Goal: Task Accomplishment & Management: Complete application form

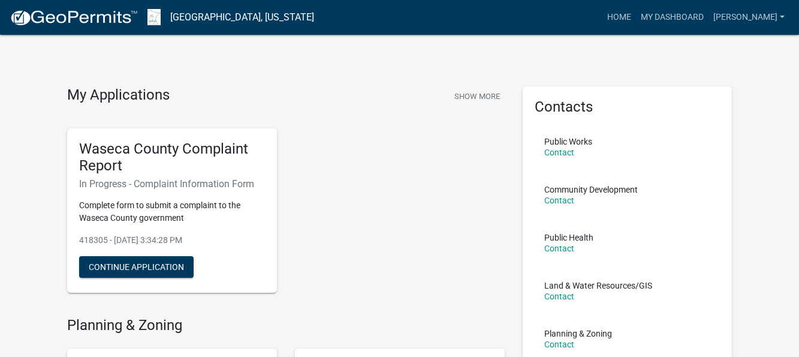
scroll to position [999, 0]
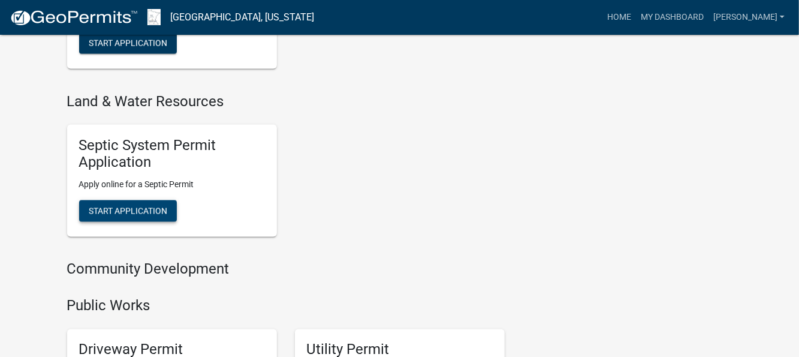
click at [157, 213] on span "Start Application" at bounding box center [128, 211] width 79 height 10
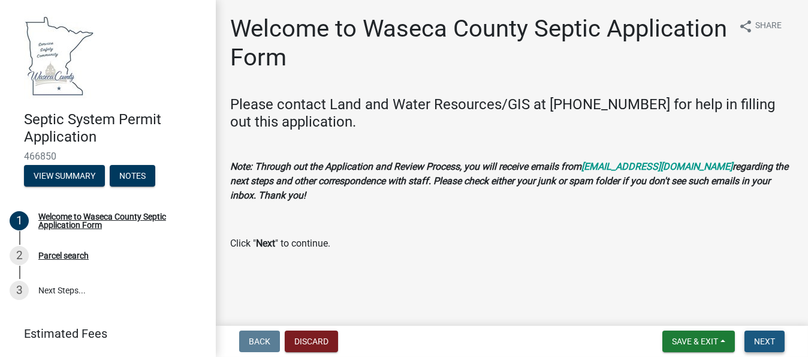
click at [767, 340] on span "Next" at bounding box center [764, 341] width 21 height 10
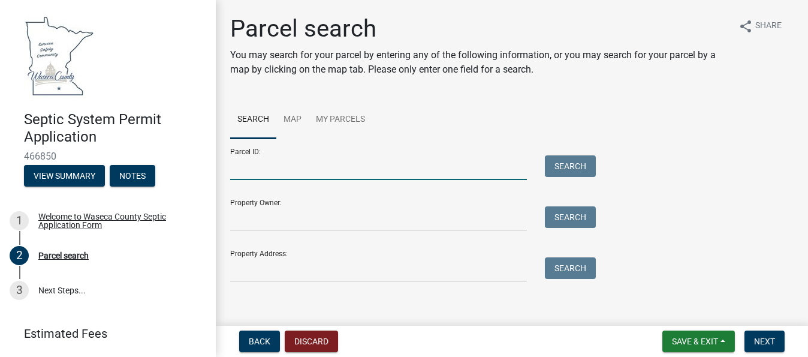
click at [257, 167] on input "Parcel ID:" at bounding box center [378, 167] width 297 height 25
type input "070280650"
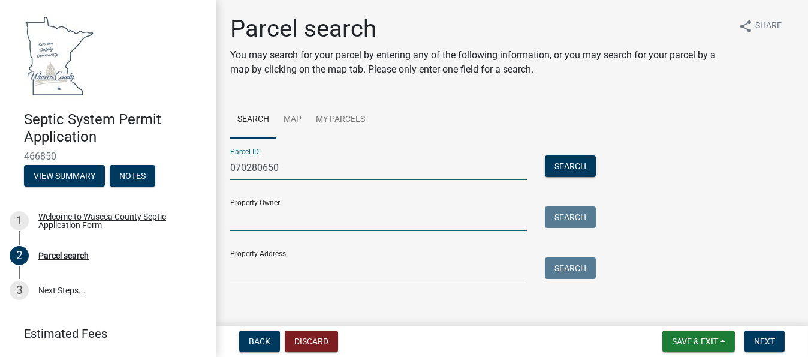
click at [276, 222] on input "Property Owner:" at bounding box center [378, 218] width 297 height 25
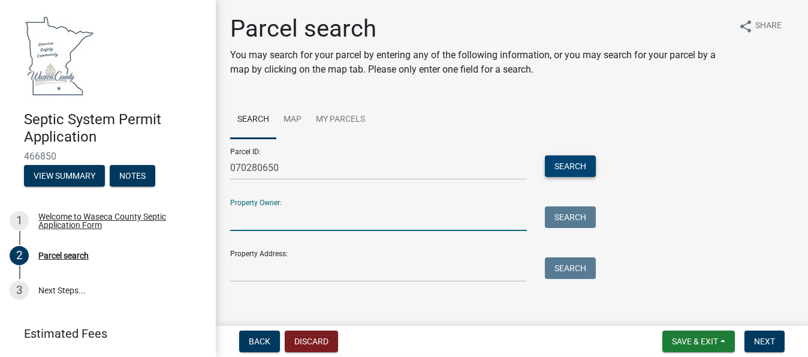
click at [570, 168] on button "Search" at bounding box center [570, 166] width 51 height 22
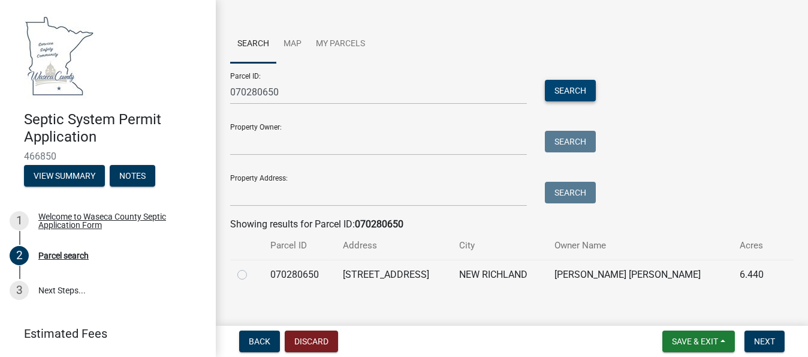
scroll to position [89, 0]
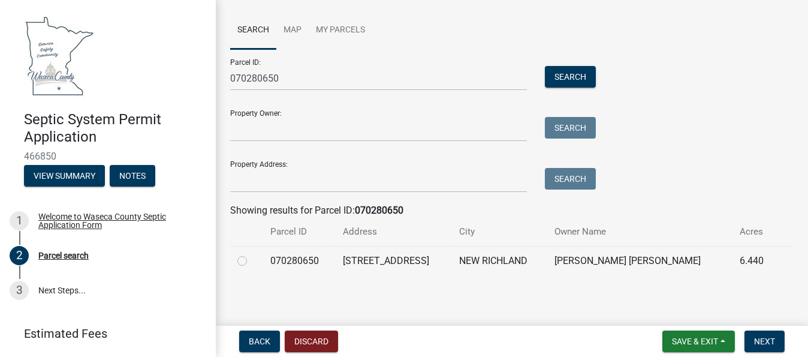
click at [252, 254] on label at bounding box center [252, 254] width 0 height 0
click at [252, 261] on input "radio" at bounding box center [256, 258] width 8 height 8
radio input "true"
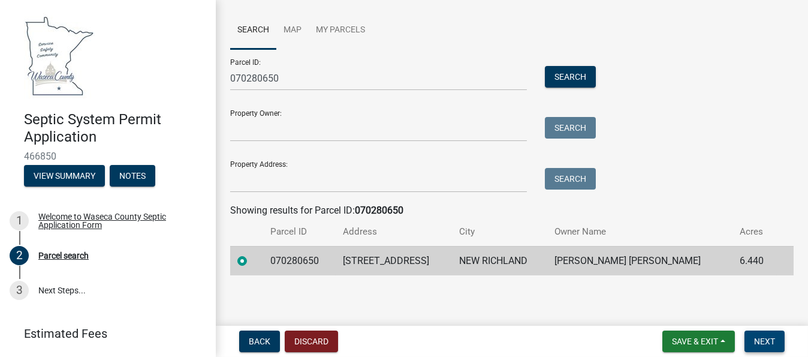
click at [761, 340] on span "Next" at bounding box center [764, 341] width 21 height 10
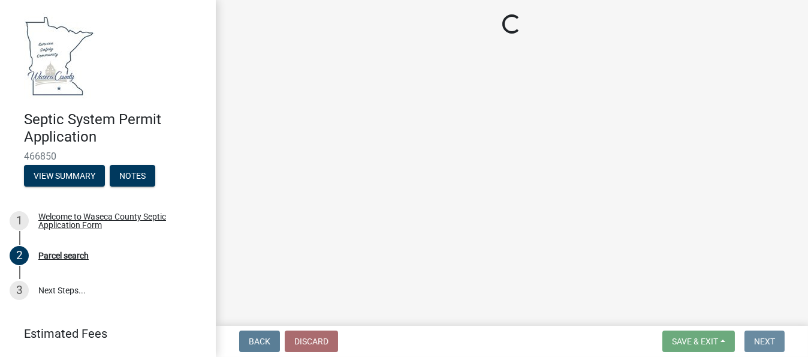
scroll to position [0, 0]
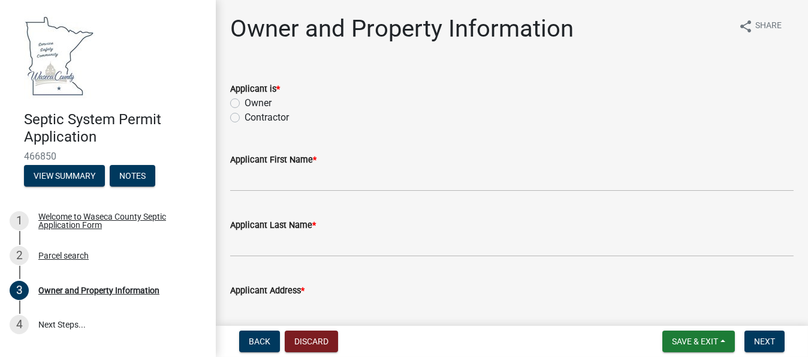
click at [245, 117] on label "Contractor" at bounding box center [267, 117] width 44 height 14
click at [245, 117] on input "Contractor" at bounding box center [249, 114] width 8 height 8
radio input "true"
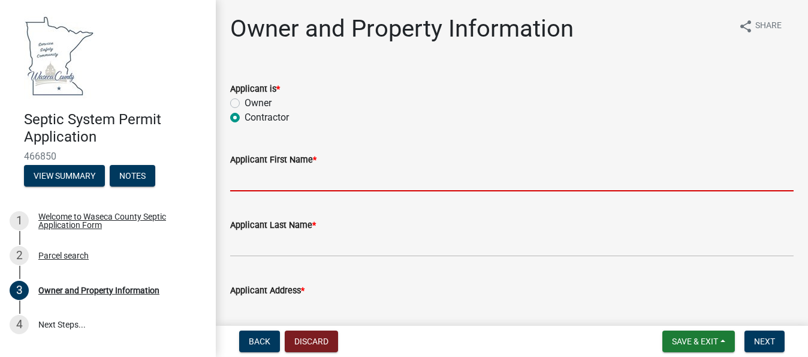
click at [261, 181] on input "Applicant First Name *" at bounding box center [511, 179] width 563 height 25
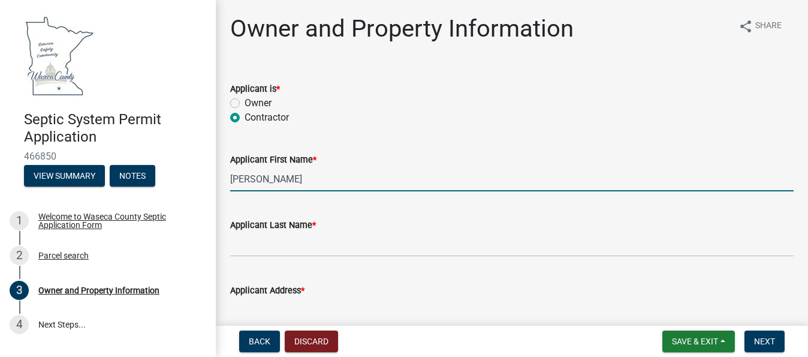
type input "[PERSON_NAME]"
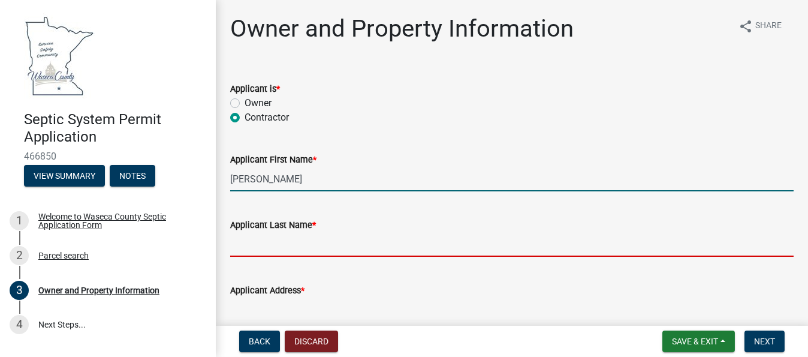
click at [259, 243] on input "Applicant Last Name *" at bounding box center [511, 244] width 563 height 25
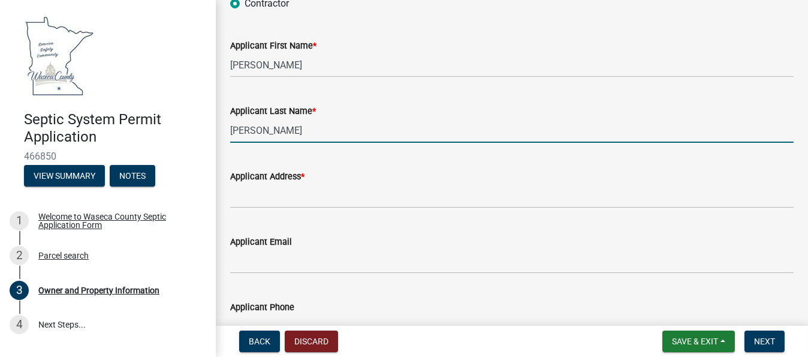
scroll to position [120, 0]
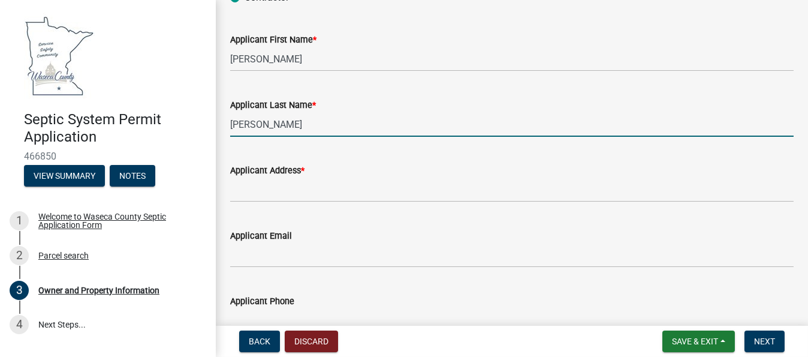
type input "[PERSON_NAME]"
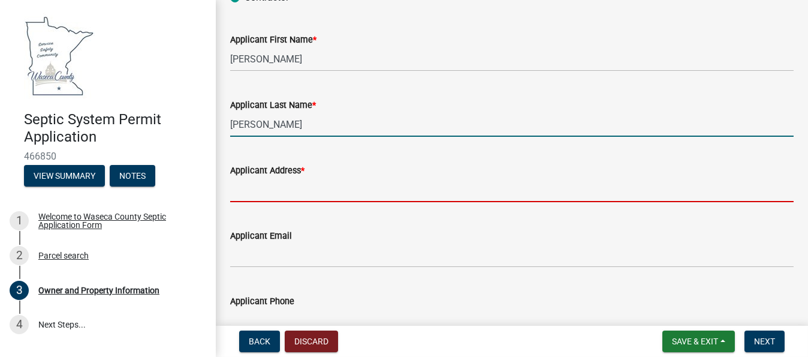
click at [268, 194] on input "Applicant Address *" at bounding box center [511, 189] width 563 height 25
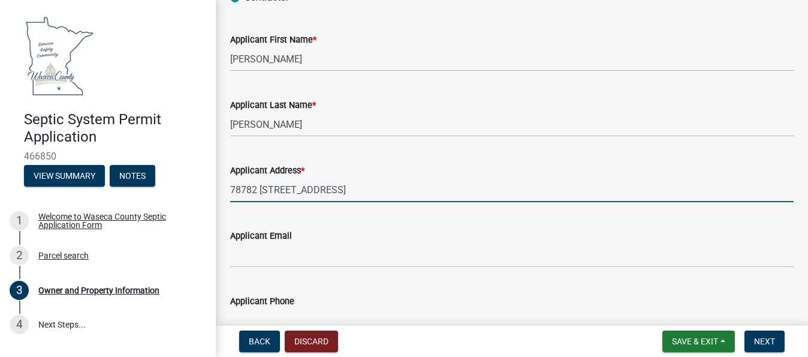
type input "78782 [STREET_ADDRESS]"
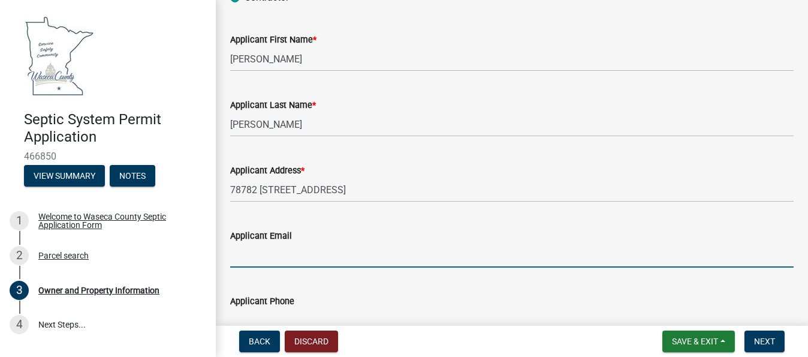
click at [273, 256] on input "Applicant Email" at bounding box center [511, 255] width 563 height 25
click at [386, 251] on input "[PERSON_NAME][EMAIL_ADDRESS][DOMAIN_NAME]" at bounding box center [511, 255] width 563 height 25
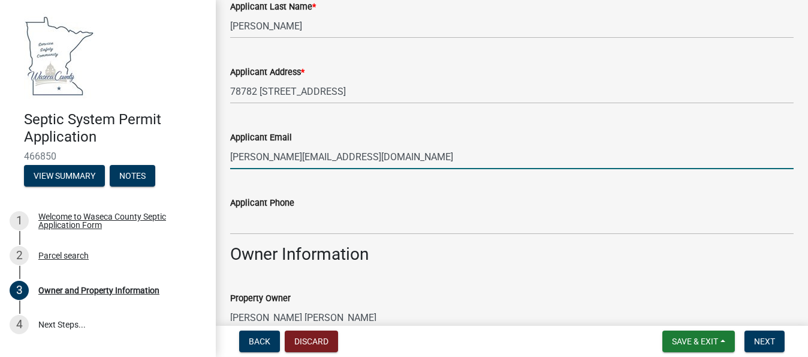
scroll to position [240, 0]
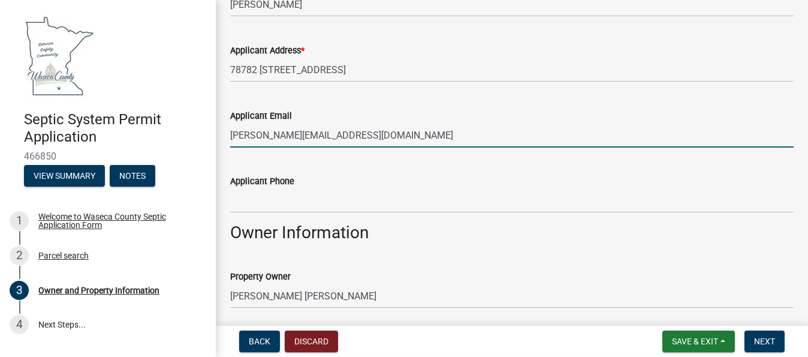
type input "[PERSON_NAME][EMAIL_ADDRESS][DOMAIN_NAME]"
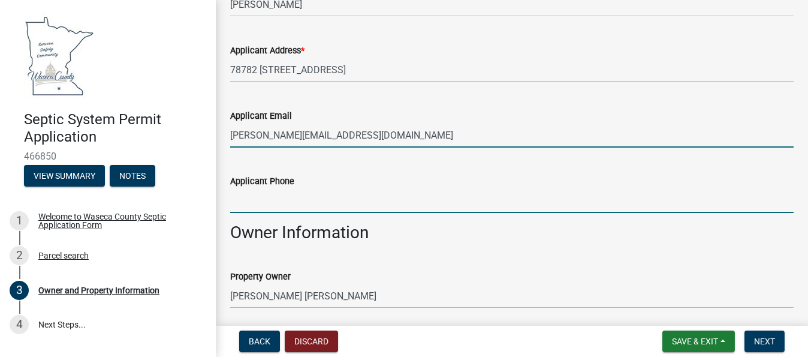
click at [267, 194] on input "Applicant Phone" at bounding box center [511, 200] width 563 height 25
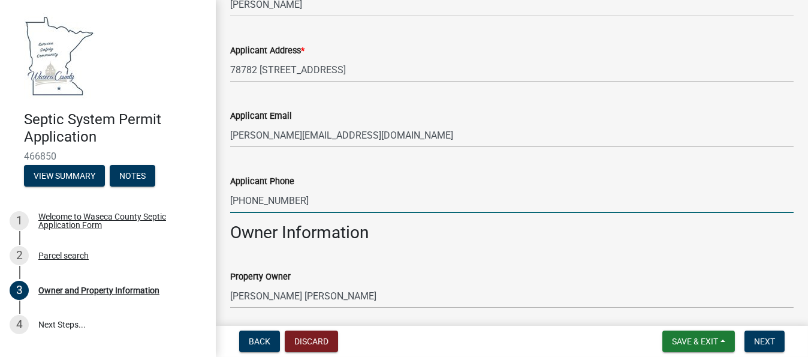
type input "[PHONE_NUMBER]"
click at [445, 179] on div "Applicant Phone" at bounding box center [511, 181] width 563 height 14
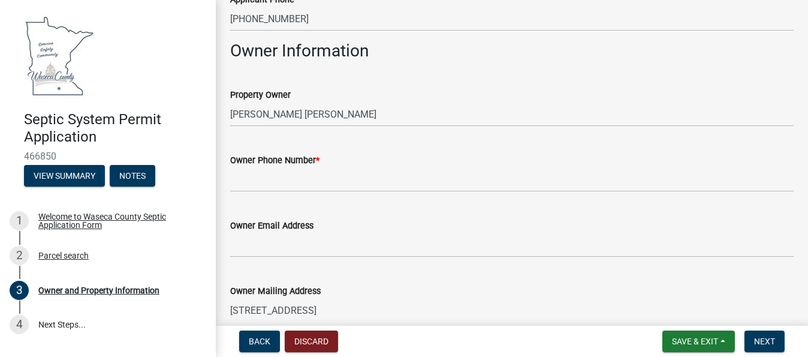
scroll to position [439, 0]
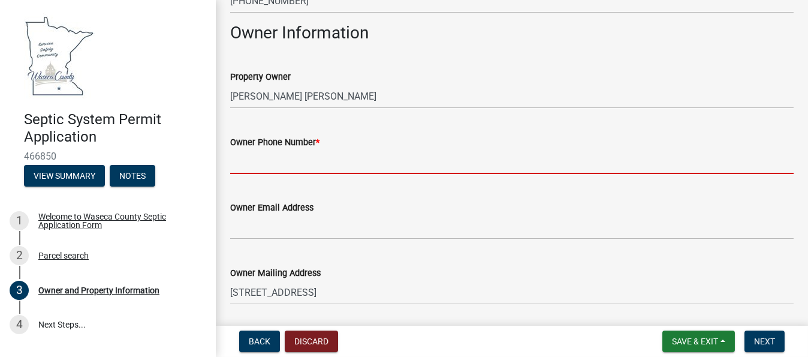
click at [291, 161] on input "Owner Phone Number *" at bounding box center [511, 161] width 563 height 25
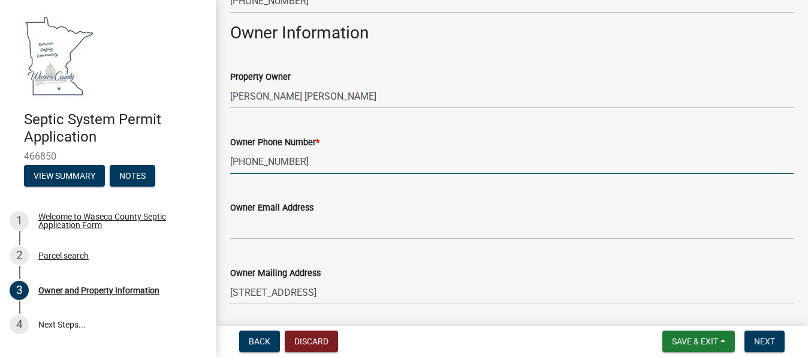
type input "[PHONE_NUMBER]"
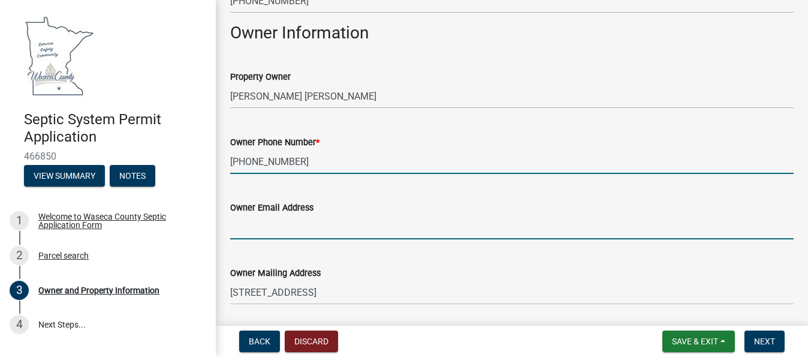
click at [277, 220] on input "Owner Email Address" at bounding box center [511, 227] width 563 height 25
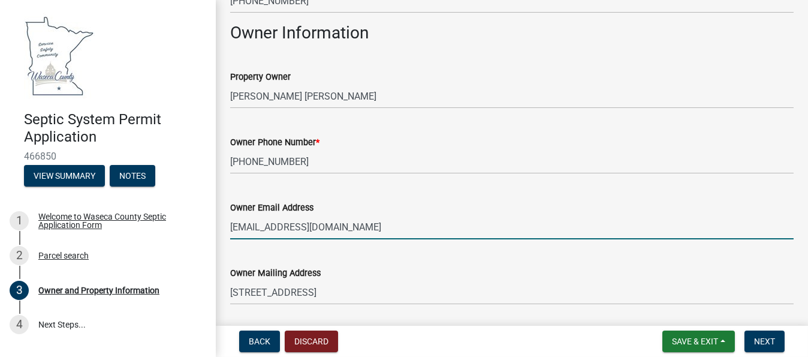
click at [488, 224] on input "[EMAIL_ADDRESS][DOMAIN_NAME]" at bounding box center [511, 227] width 563 height 25
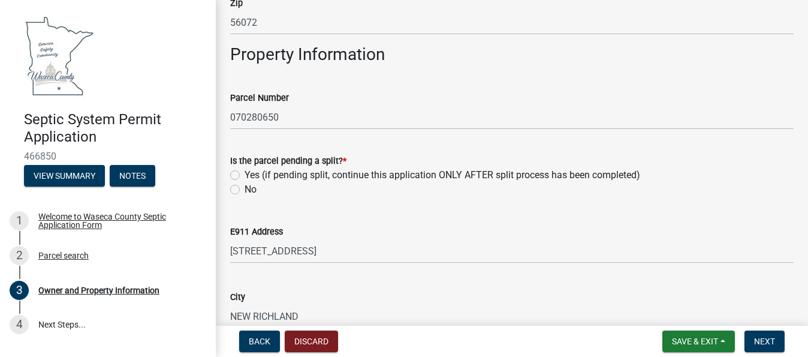
scroll to position [919, 0]
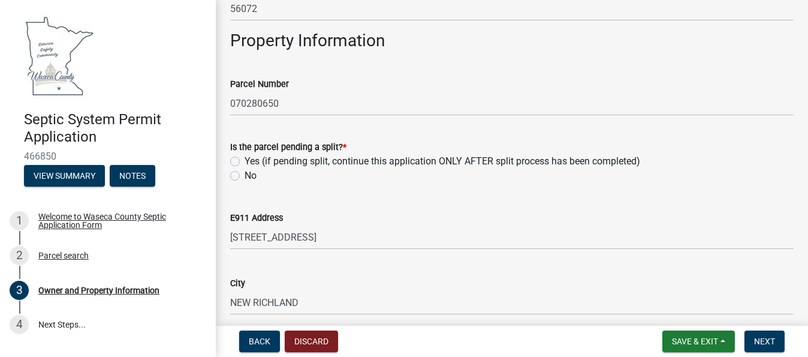
type input "[EMAIL_ADDRESS][DOMAIN_NAME]"
click at [245, 175] on label "No" at bounding box center [251, 175] width 12 height 14
click at [245, 175] on input "No" at bounding box center [249, 172] width 8 height 8
radio input "true"
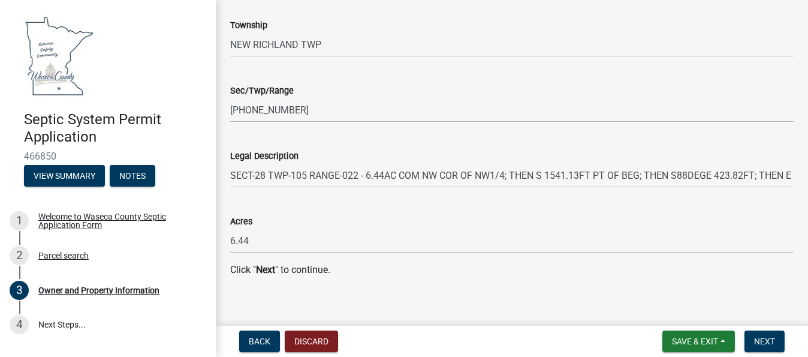
scroll to position [1386, 0]
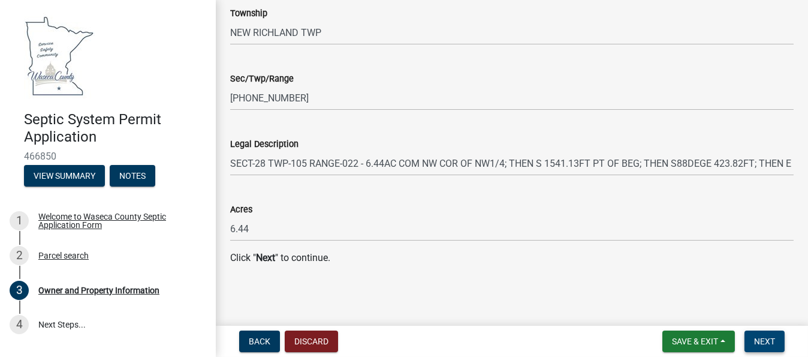
click at [772, 342] on span "Next" at bounding box center [764, 341] width 21 height 10
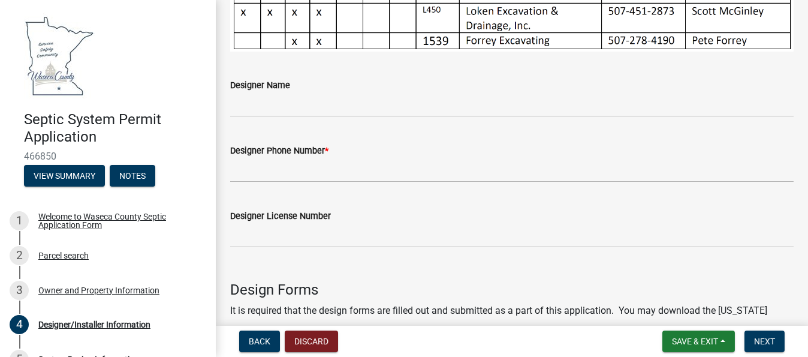
scroll to position [439, 0]
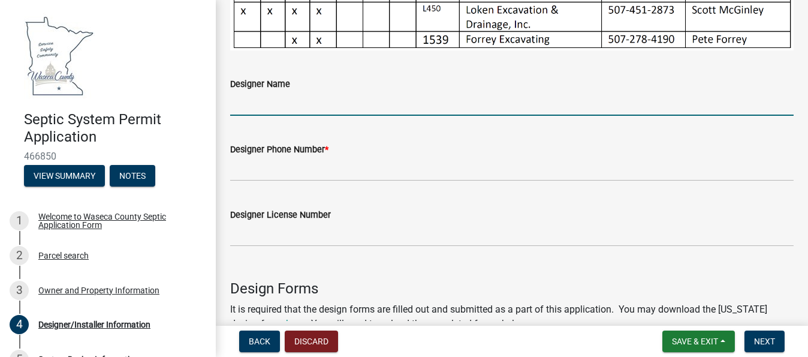
click at [260, 101] on input "Designer Name" at bounding box center [511, 103] width 563 height 25
type input "P&L Excavating, LLC"
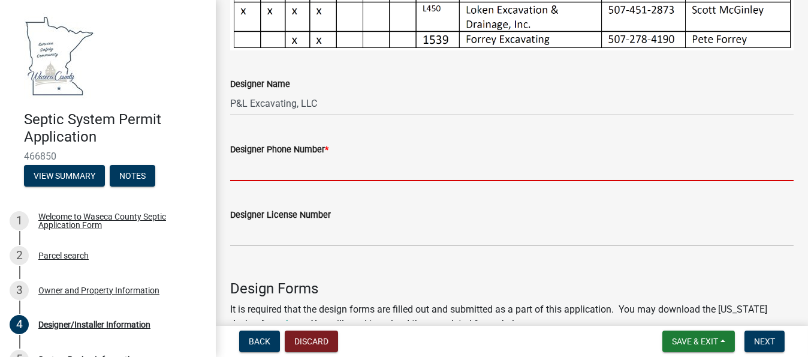
click at [263, 166] on input "Designer Phone Number *" at bounding box center [511, 168] width 563 height 25
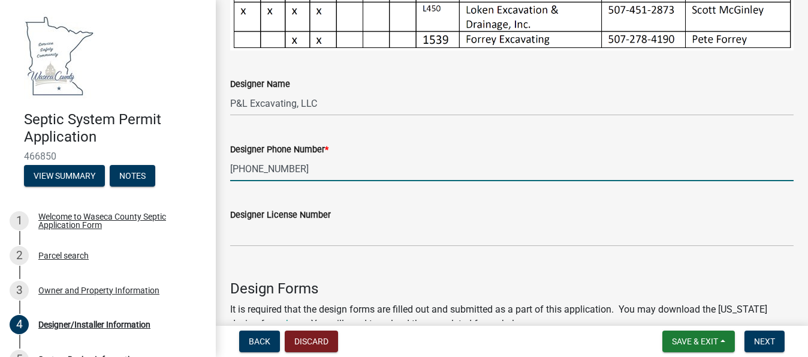
type input "[PHONE_NUMBER]"
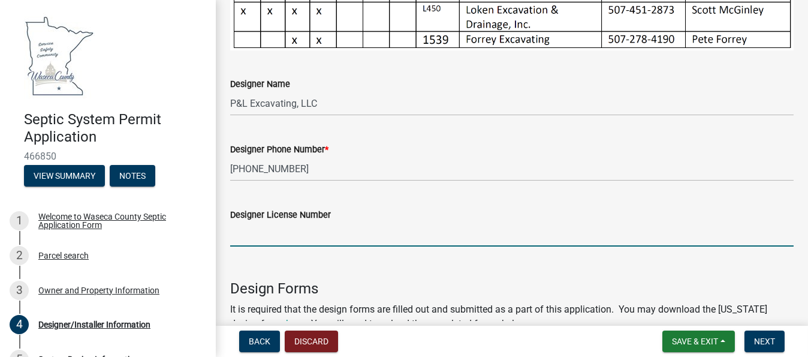
click at [270, 227] on input "Designer License Number" at bounding box center [511, 234] width 563 height 25
type input "#4152"
click at [403, 208] on div "Designer License Number" at bounding box center [511, 214] width 563 height 14
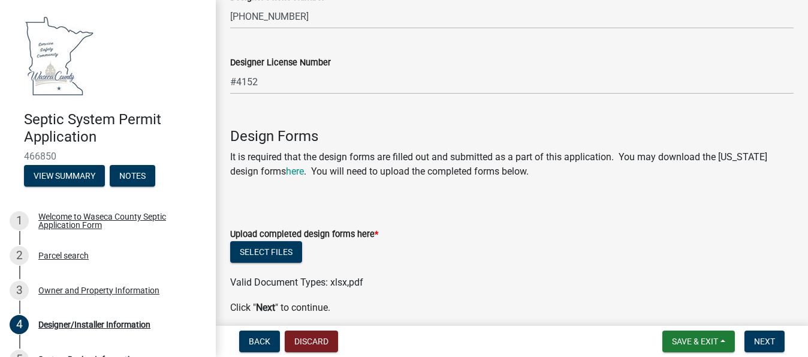
scroll to position [599, 0]
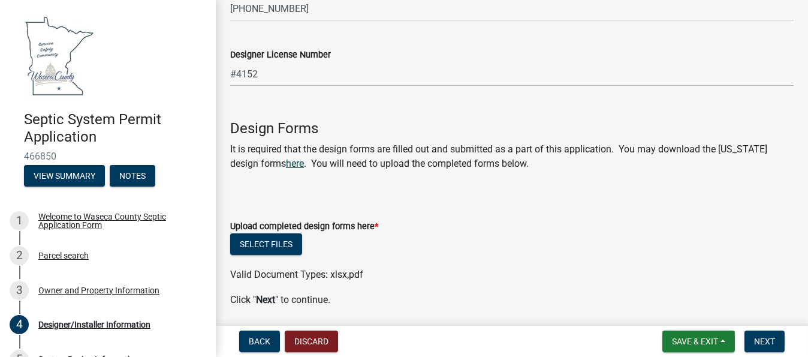
click at [300, 158] on link "here" at bounding box center [295, 163] width 18 height 11
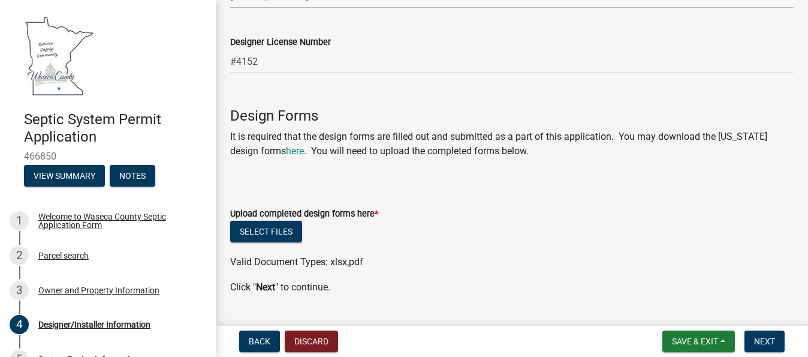
scroll to position [636, 0]
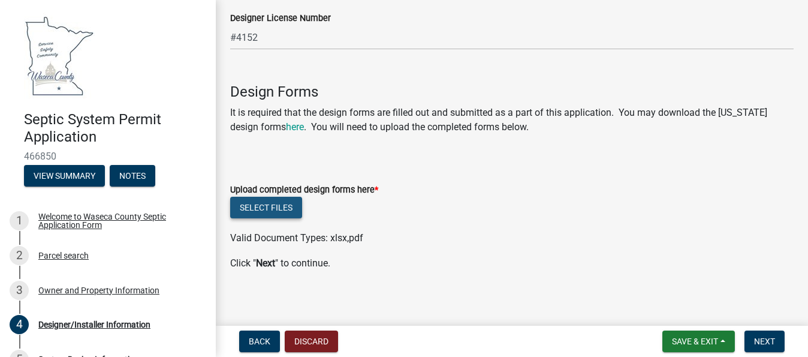
click at [288, 204] on button "Select files" at bounding box center [266, 208] width 72 height 22
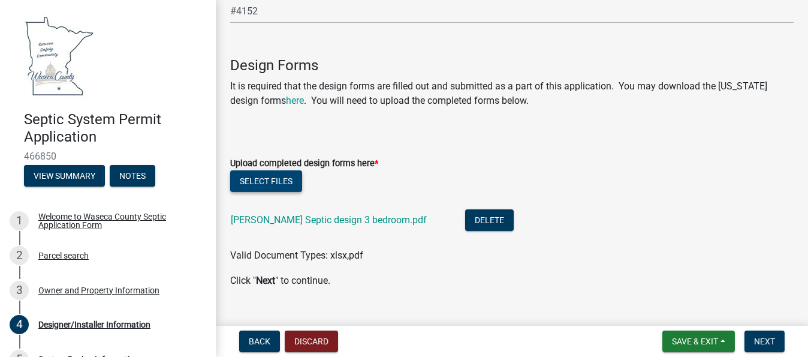
scroll to position [680, 0]
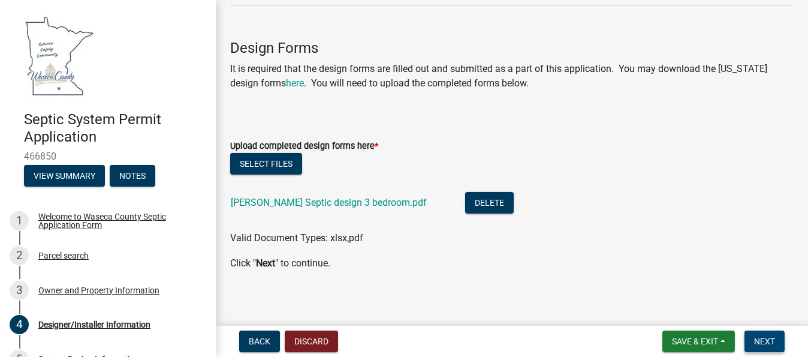
click at [761, 343] on span "Next" at bounding box center [764, 341] width 21 height 10
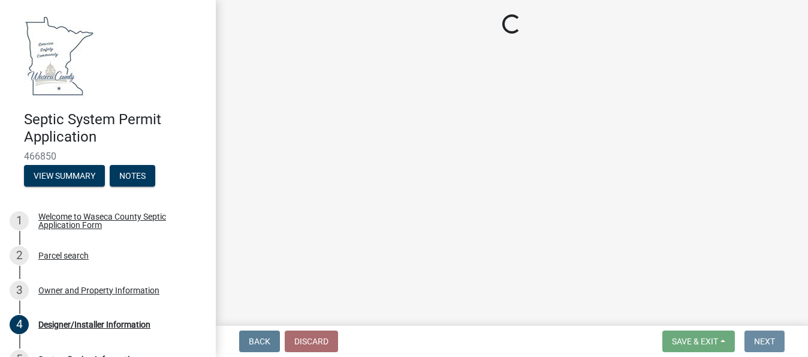
scroll to position [0, 0]
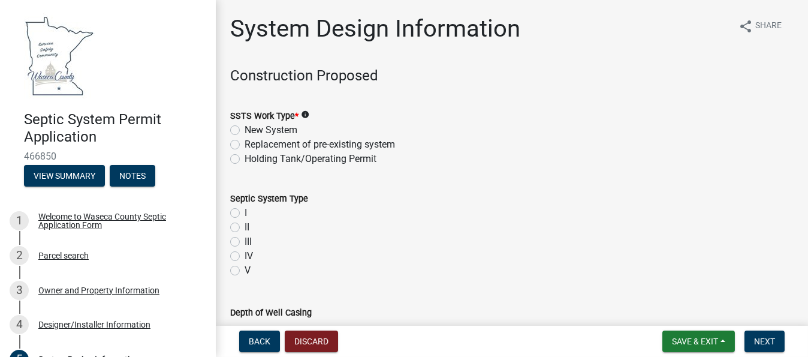
click at [245, 141] on label "Replacement of pre-existing system" at bounding box center [320, 144] width 150 height 14
click at [245, 141] on input "Replacement of pre-existing system" at bounding box center [249, 141] width 8 height 8
radio input "true"
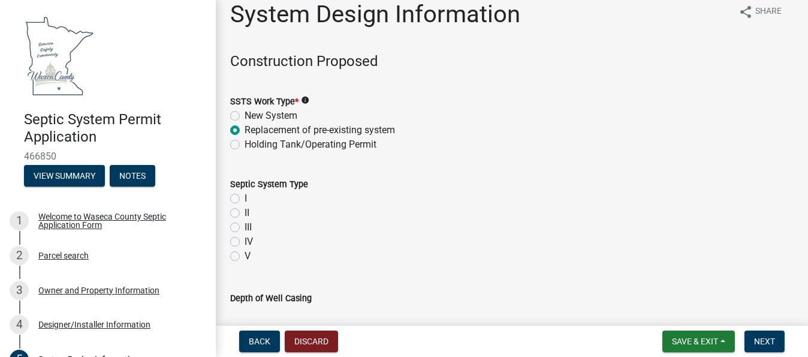
scroll to position [40, 0]
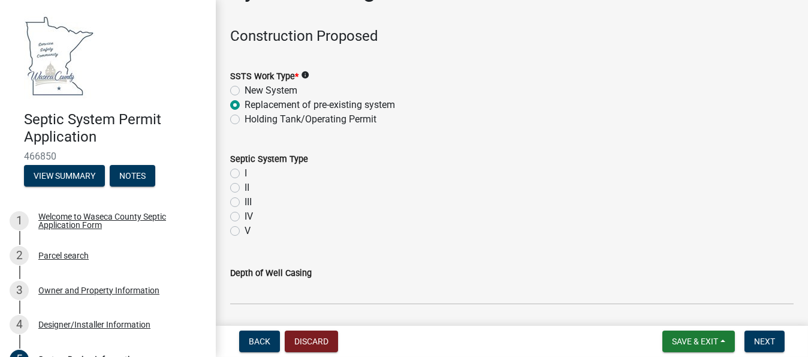
click at [245, 171] on label "I" at bounding box center [246, 173] width 2 height 14
click at [245, 171] on input "I" at bounding box center [249, 170] width 8 height 8
radio input "true"
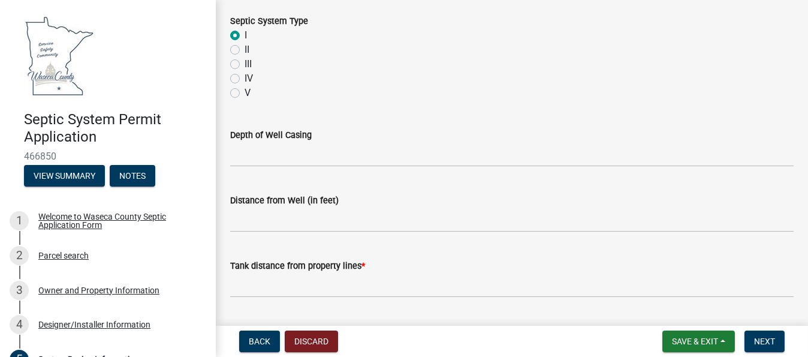
scroll to position [200, 0]
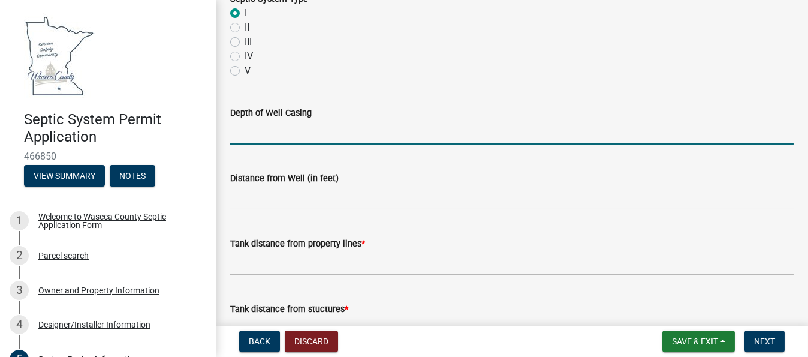
click at [264, 139] on input "Depth of Well Casing" at bounding box center [511, 132] width 563 height 25
type input ">50'"
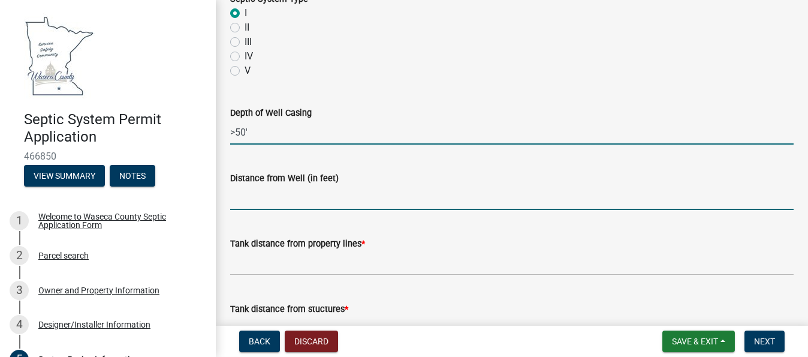
click at [290, 195] on input "Distance from Well (in feet)" at bounding box center [511, 197] width 563 height 25
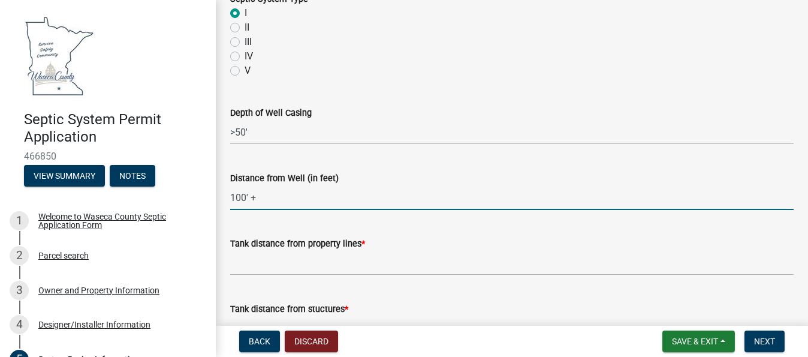
type input "100' +"
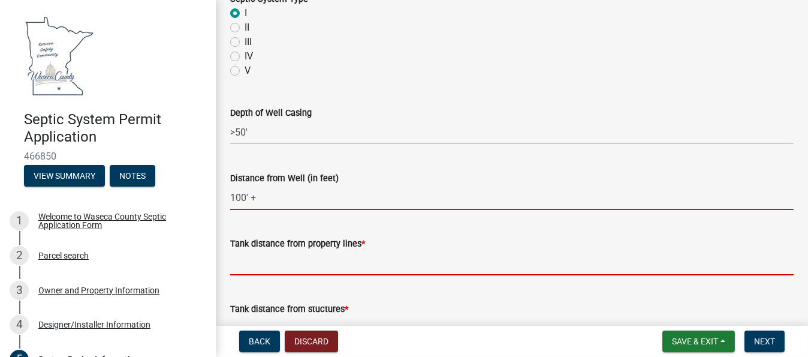
click at [279, 265] on input "Tank distance from property lines *" at bounding box center [511, 263] width 563 height 25
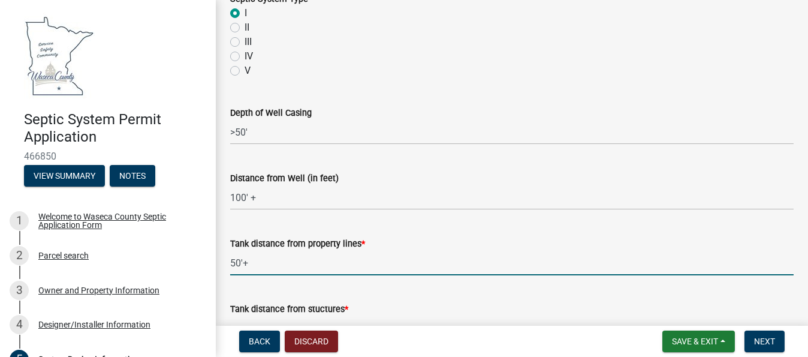
type input "50'+"
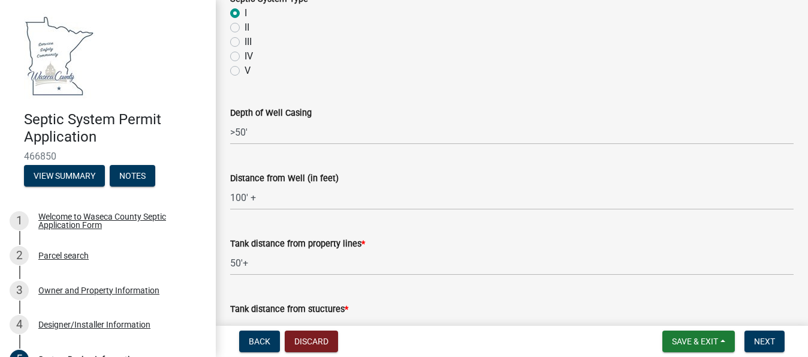
click at [441, 287] on div "Tank distance from stuctures *" at bounding box center [511, 329] width 563 height 88
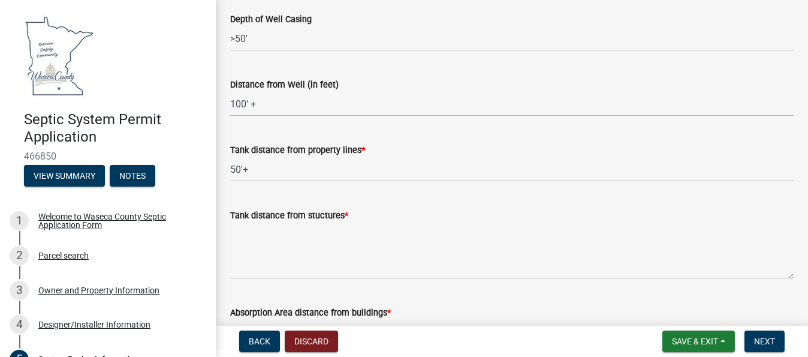
scroll to position [319, 0]
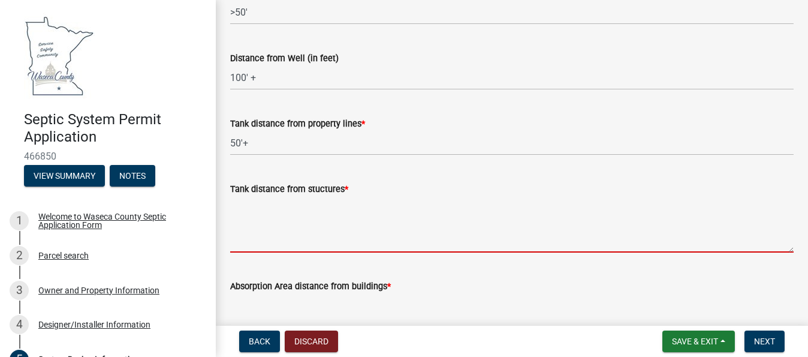
click at [268, 231] on textarea "Tank distance from stuctures *" at bounding box center [511, 224] width 563 height 56
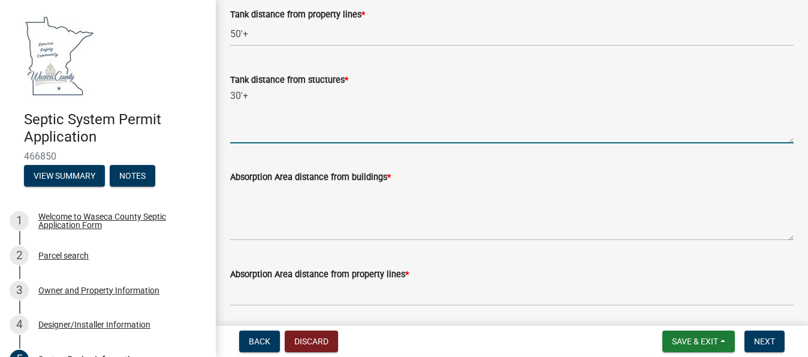
scroll to position [439, 0]
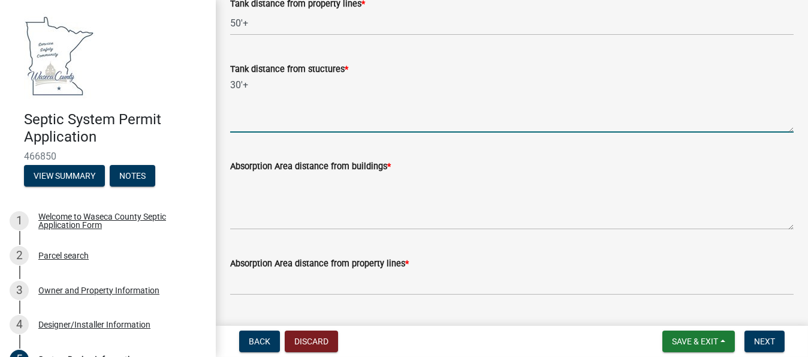
type textarea "30'+"
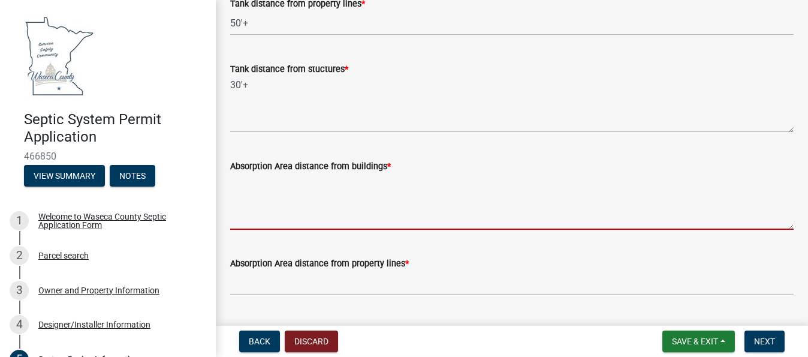
click at [259, 212] on textarea "Absorption Area distance from buildings *" at bounding box center [511, 201] width 563 height 56
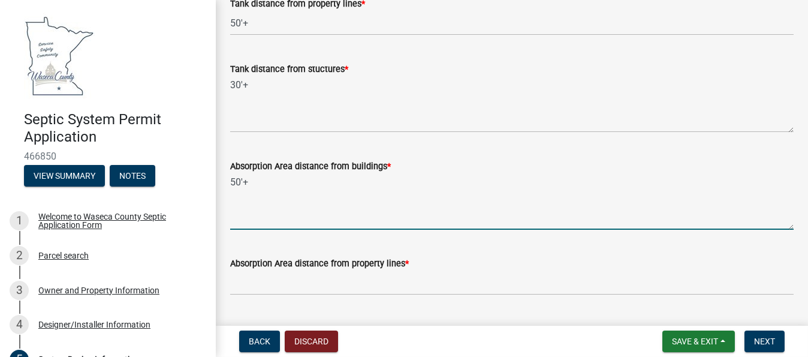
type textarea "50'+"
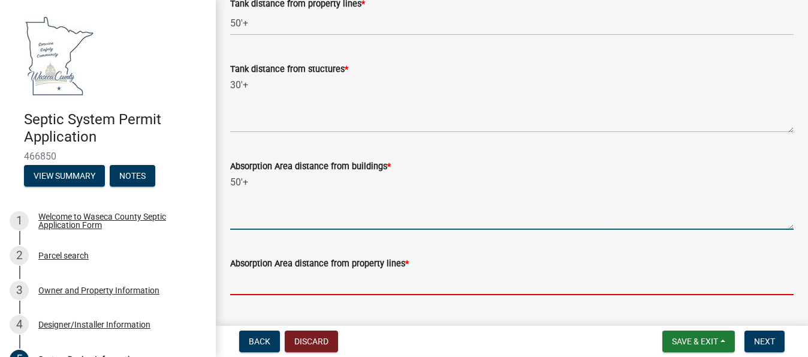
click at [264, 281] on input "Absorption Area distance from property lines *" at bounding box center [511, 282] width 563 height 25
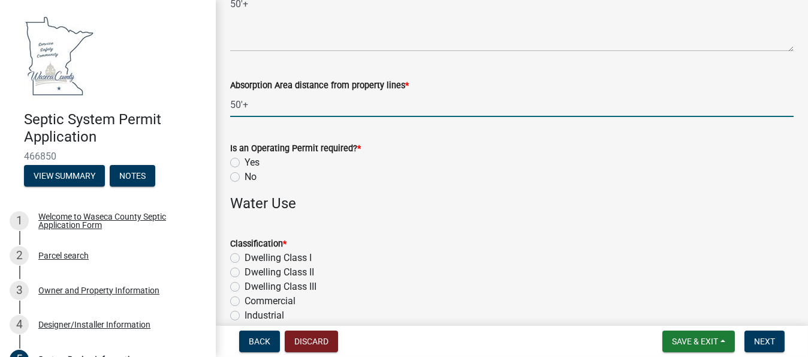
scroll to position [639, 0]
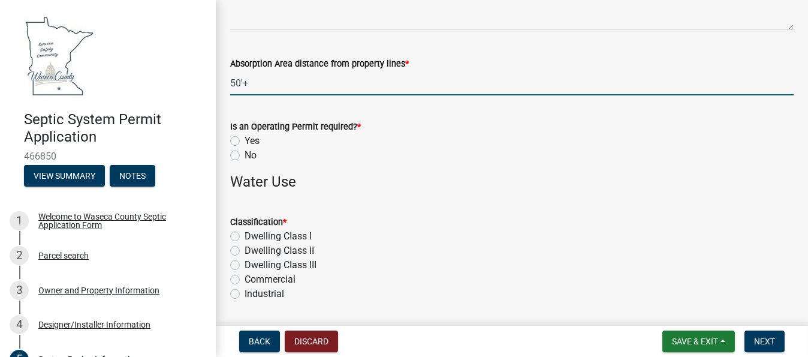
type input "50'+"
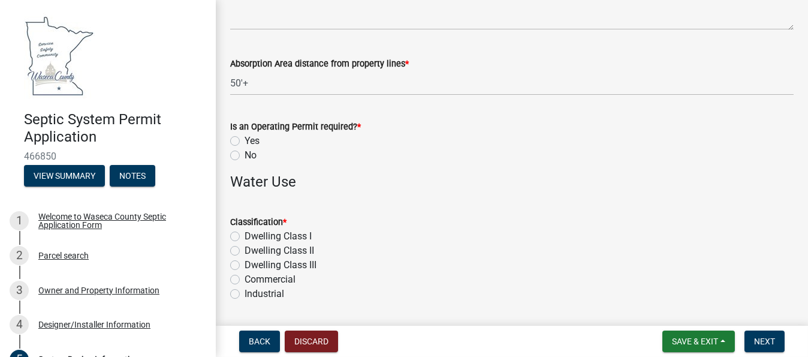
click at [245, 152] on label "No" at bounding box center [251, 155] width 12 height 14
click at [245, 152] on input "No" at bounding box center [249, 152] width 8 height 8
radio input "true"
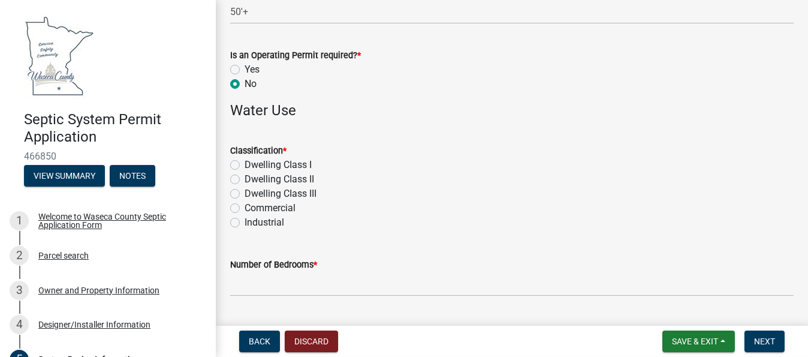
scroll to position [719, 0]
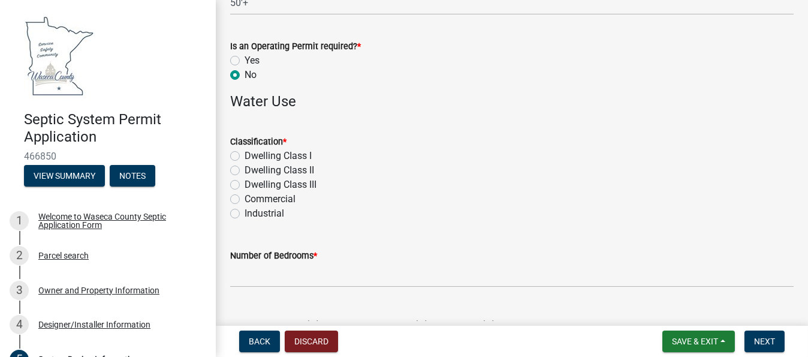
drag, startPoint x: 228, startPoint y: 155, endPoint x: 235, endPoint y: 153, distance: 6.8
click at [228, 154] on div "Classification * Dwelling CIass I Dwelling CIass II Dwelling CIass III Commerci…" at bounding box center [511, 170] width 581 height 101
click at [245, 153] on label "Dwelling CIass I" at bounding box center [278, 156] width 67 height 14
click at [245, 153] on input "Dwelling CIass I" at bounding box center [249, 153] width 8 height 8
radio input "true"
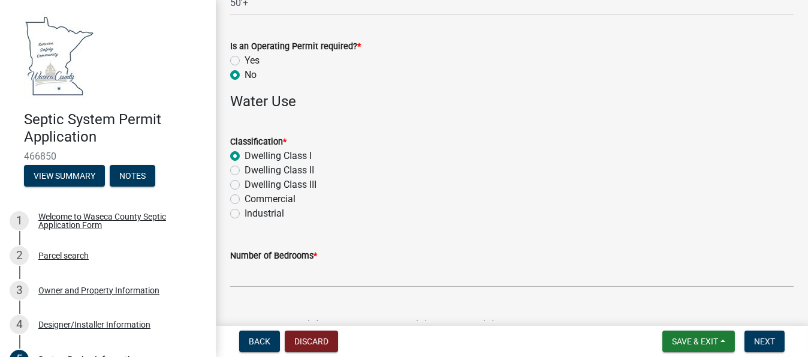
scroll to position [839, 0]
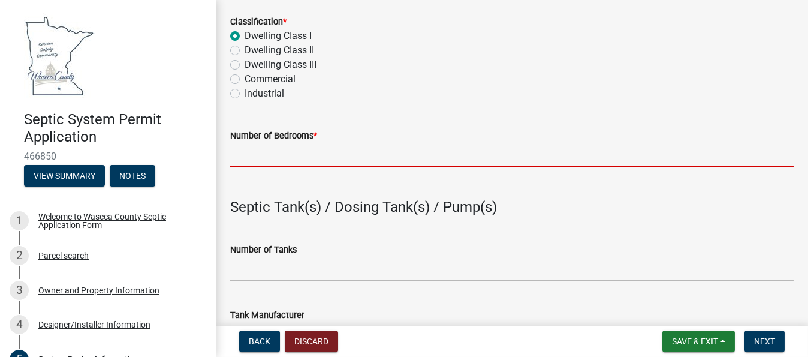
click at [264, 158] on input "Number of Bedrooms *" at bounding box center [511, 155] width 563 height 25
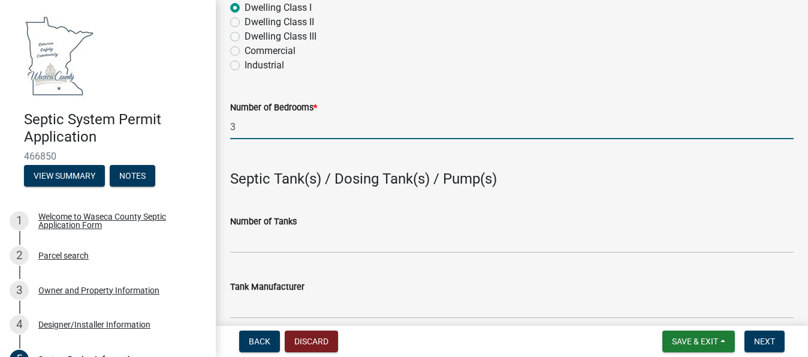
scroll to position [919, 0]
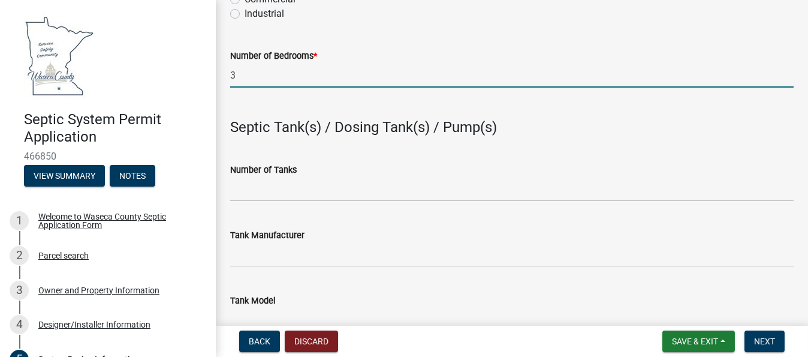
type input "3"
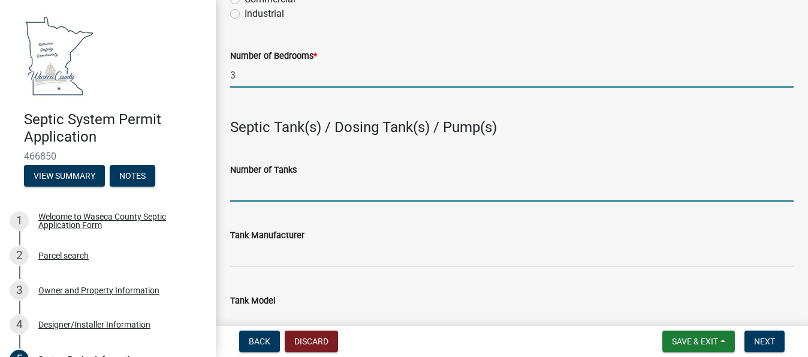
click at [279, 189] on input "Number of Tanks" at bounding box center [511, 189] width 563 height 25
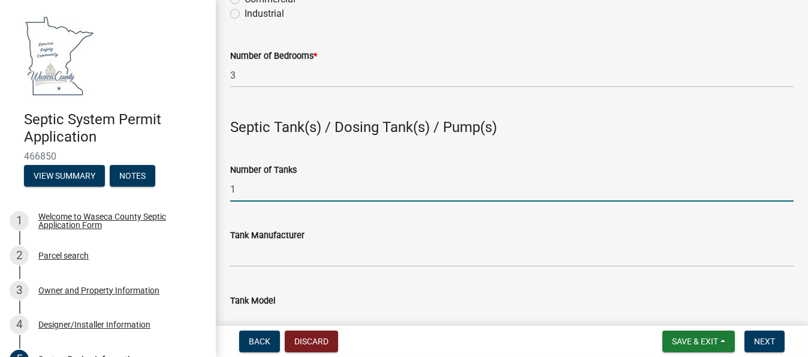
type input "1"
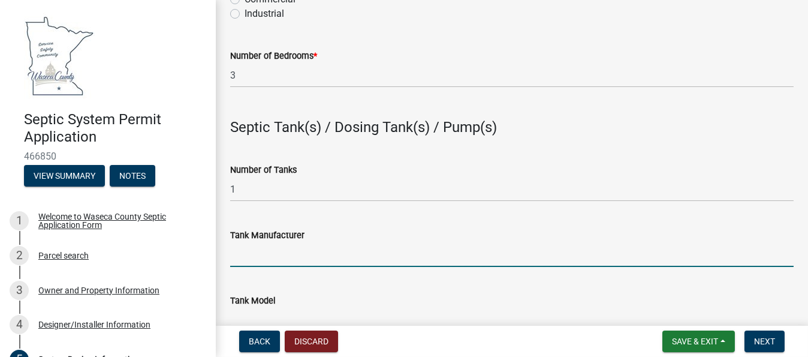
click at [266, 261] on input "Tank Manufacturer" at bounding box center [511, 254] width 563 height 25
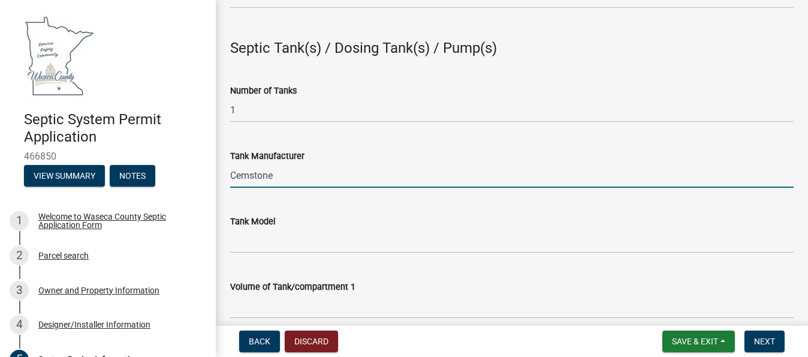
scroll to position [999, 0]
type input "Cemstone"
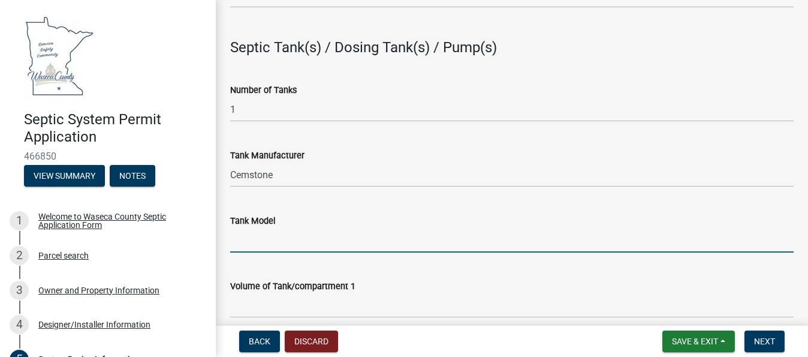
click at [245, 243] on input "Tank Model" at bounding box center [511, 240] width 563 height 25
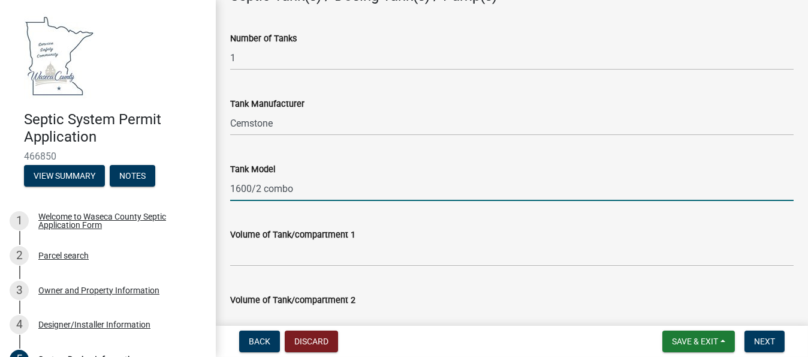
scroll to position [1119, 0]
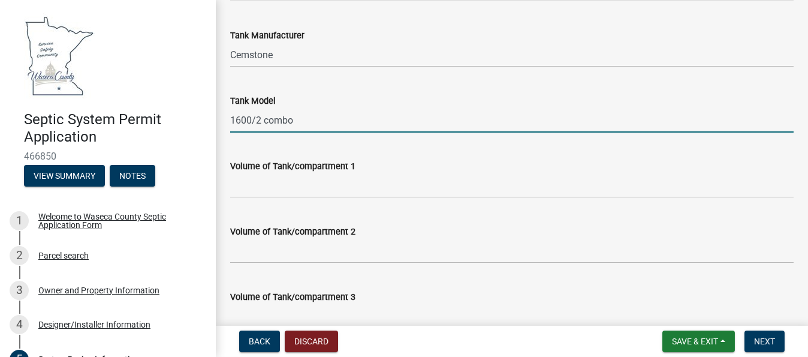
type input "1600/2 combo"
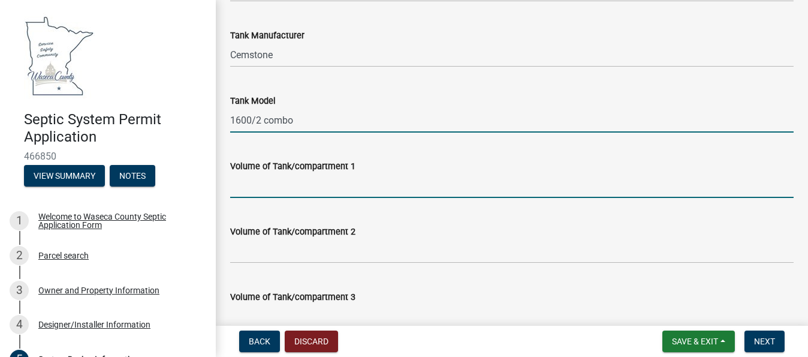
click at [290, 188] on input "Volume of Tank/compartment 1" at bounding box center [511, 185] width 563 height 25
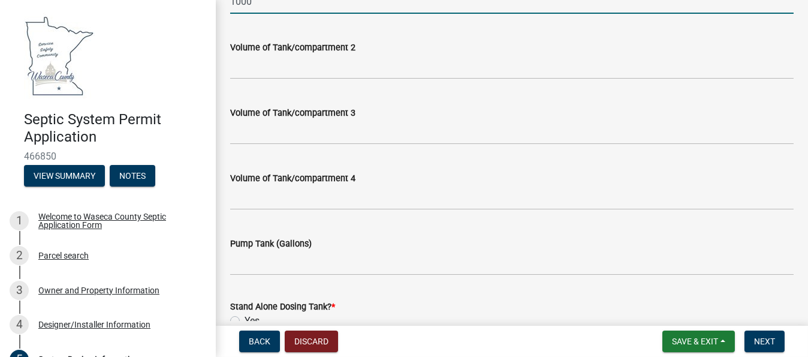
scroll to position [1319, 0]
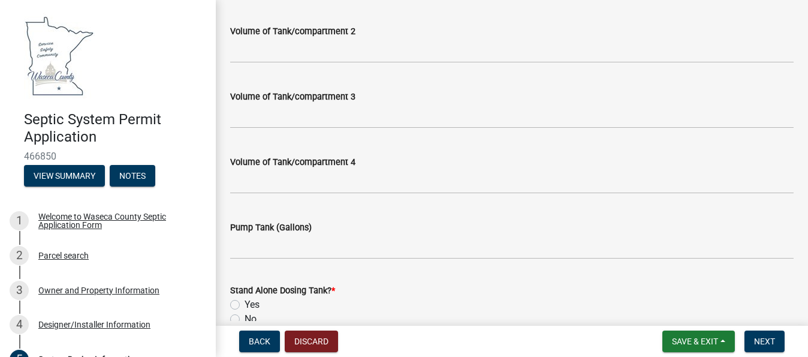
type input "1000"
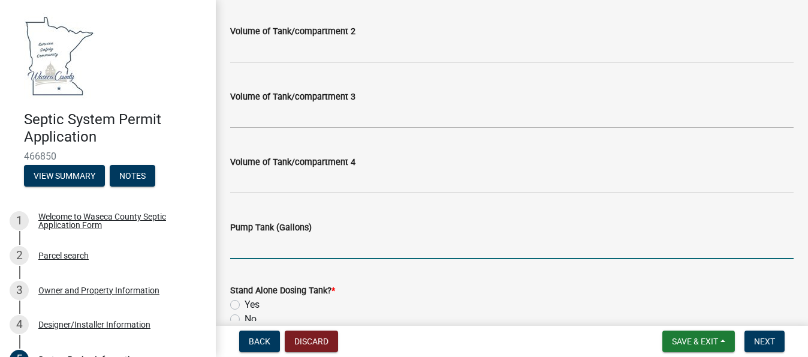
click at [286, 254] on input "Pump Tank (Gallons)" at bounding box center [511, 246] width 563 height 25
click at [365, 238] on input "600" at bounding box center [511, 246] width 563 height 25
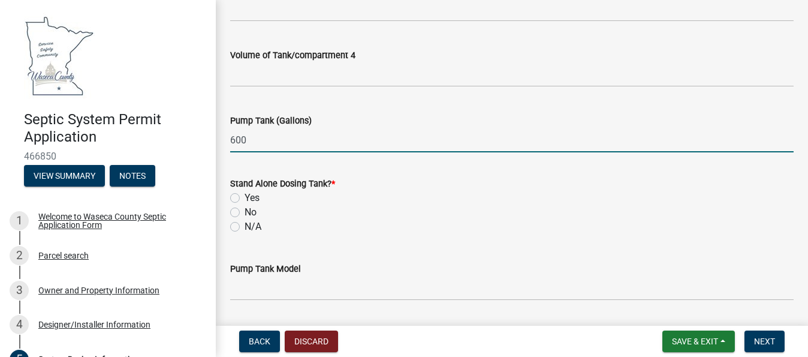
scroll to position [1439, 0]
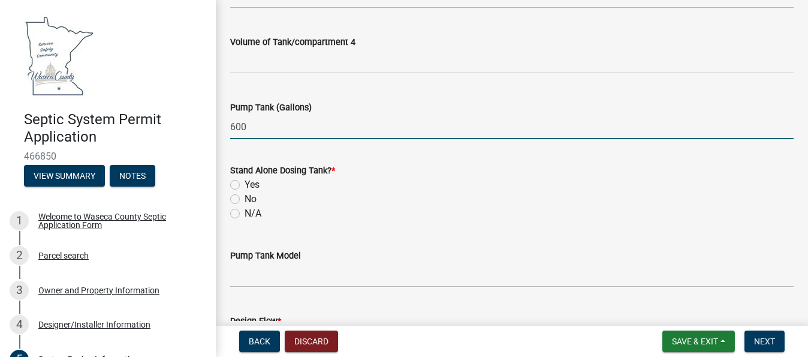
type input "600"
click at [245, 185] on label "Yes" at bounding box center [252, 184] width 15 height 14
click at [245, 185] on input "Yes" at bounding box center [249, 181] width 8 height 8
radio input "true"
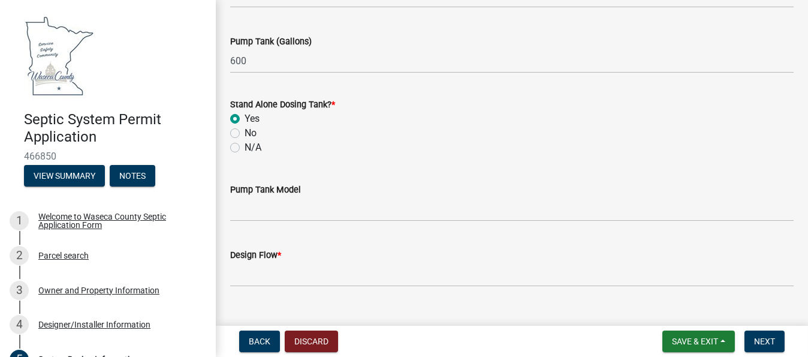
scroll to position [1518, 0]
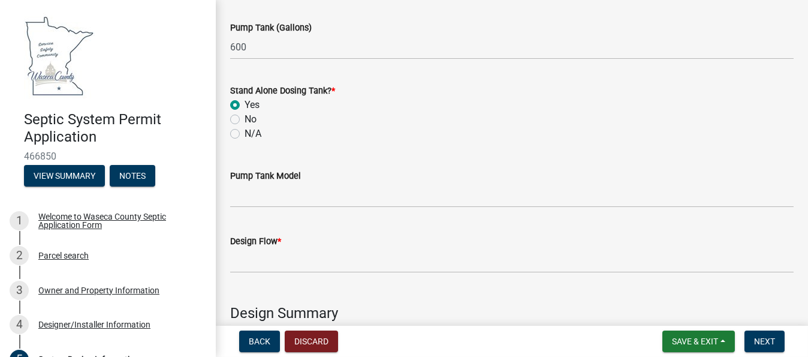
click at [245, 120] on label "No" at bounding box center [251, 119] width 12 height 14
click at [245, 120] on input "No" at bounding box center [249, 116] width 8 height 8
radio input "true"
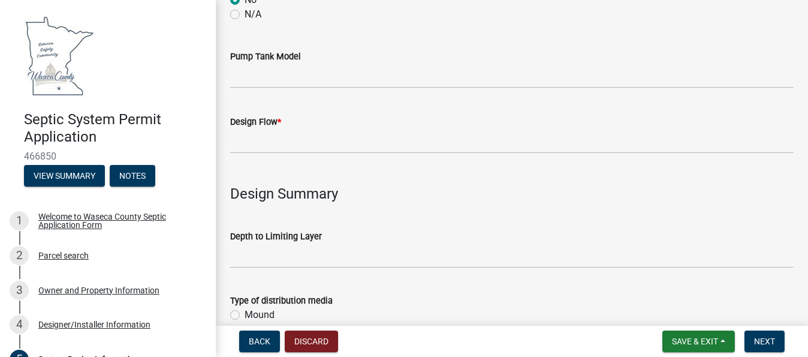
scroll to position [1638, 0]
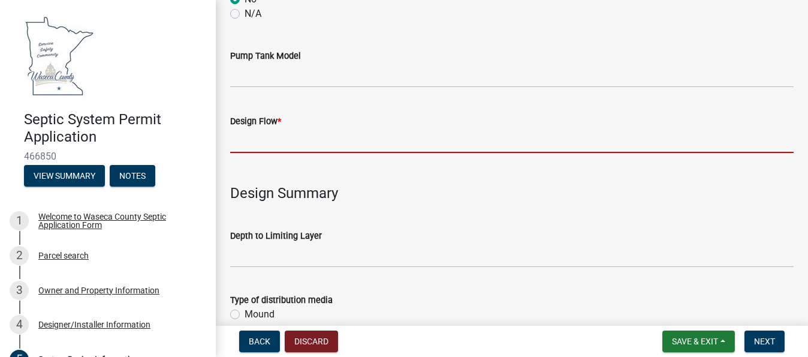
click at [281, 138] on input "Design Flow *" at bounding box center [511, 140] width 563 height 25
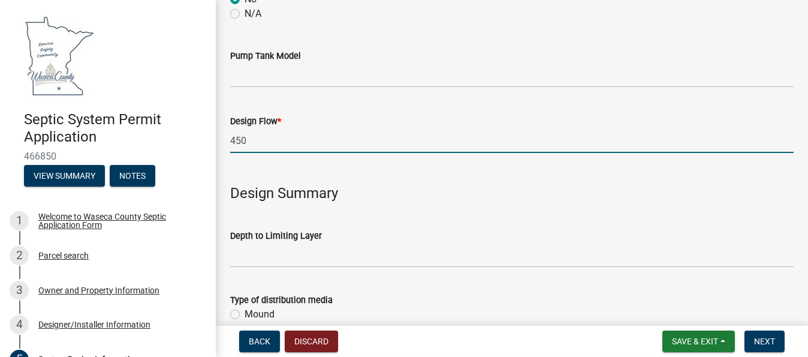
type input "450"
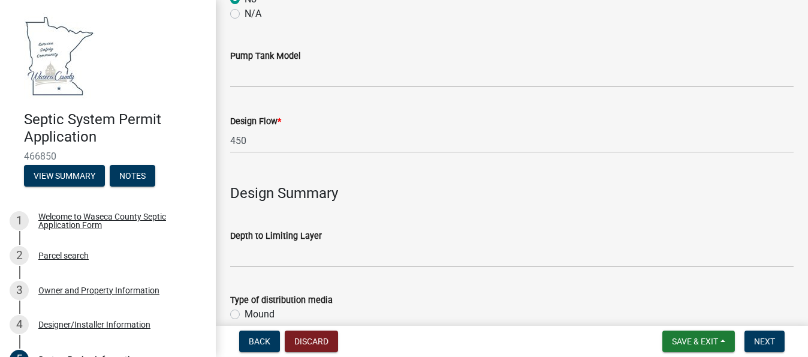
click at [360, 172] on h4 at bounding box center [511, 170] width 563 height 17
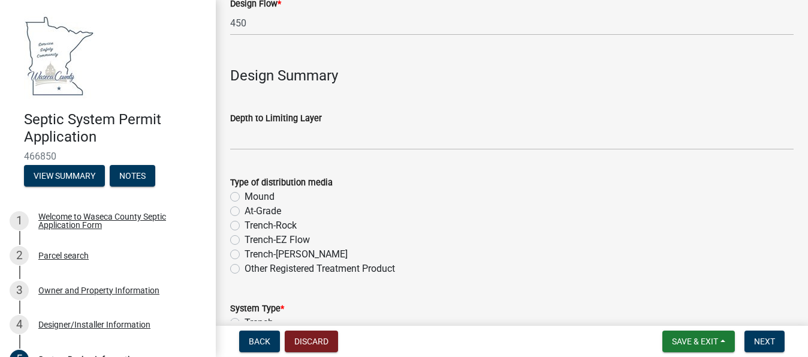
scroll to position [1758, 0]
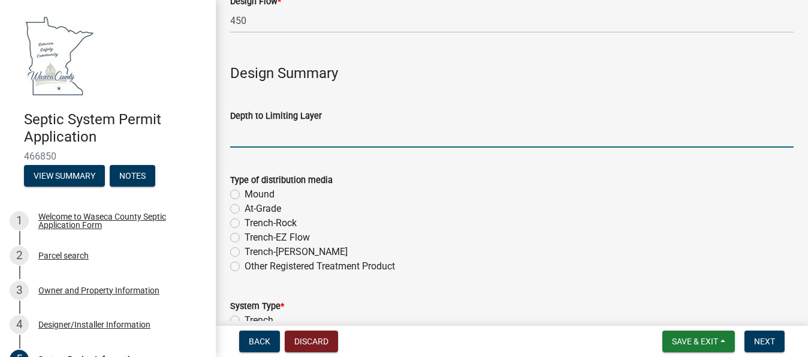
click at [252, 137] on input "text" at bounding box center [511, 135] width 563 height 25
click at [394, 167] on form "Type of distribution media Mound At-Grade Trench-Rock Trench-EZ Flow Trench-Cha…" at bounding box center [511, 215] width 563 height 115
click at [275, 137] on input "24" at bounding box center [511, 135] width 563 height 25
type input "24"
drag, startPoint x: 233, startPoint y: 194, endPoint x: 258, endPoint y: 187, distance: 26.0
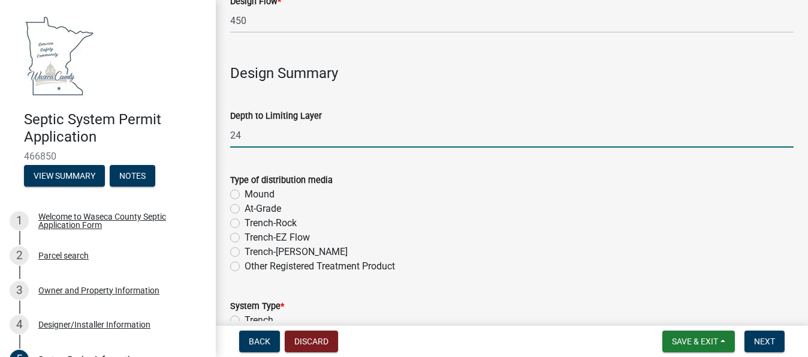
click at [245, 192] on label "Mound" at bounding box center [260, 194] width 30 height 14
click at [245, 192] on input "Mound" at bounding box center [249, 191] width 8 height 8
radio input "true"
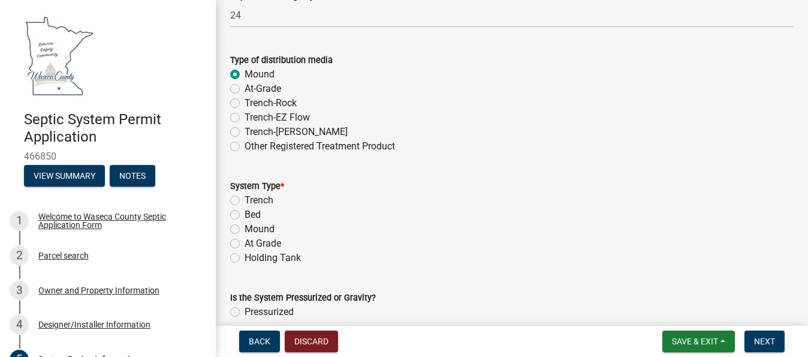
scroll to position [1918, 0]
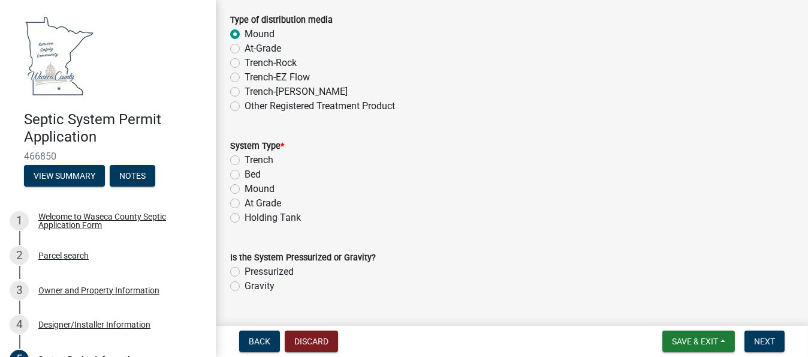
click at [228, 187] on div "System Type * Trench Bed Mound At Grade Holding Tank" at bounding box center [511, 174] width 581 height 101
click at [245, 188] on label "Mound" at bounding box center [260, 189] width 30 height 14
click at [245, 188] on input "Mound" at bounding box center [249, 186] width 8 height 8
radio input "true"
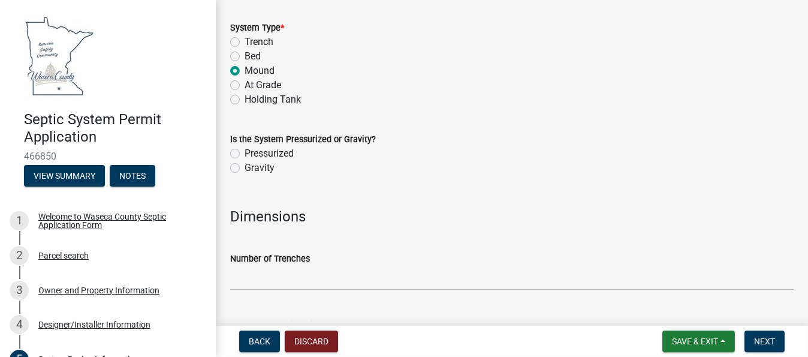
scroll to position [2038, 0]
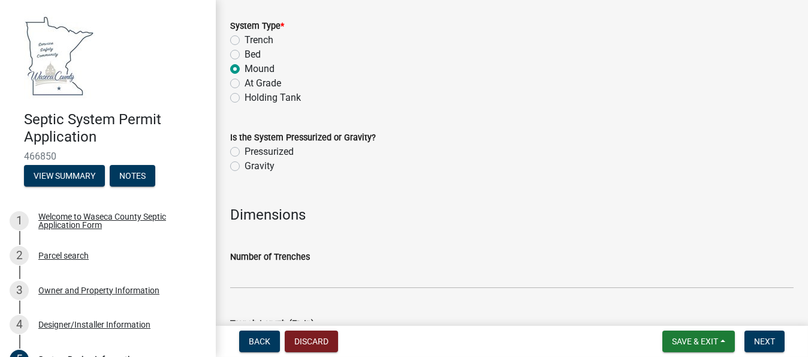
click at [235, 144] on div "Pressurized" at bounding box center [511, 151] width 563 height 14
click at [245, 151] on label "Pressurized" at bounding box center [269, 151] width 49 height 14
click at [245, 151] on input "Pressurized" at bounding box center [249, 148] width 8 height 8
radio input "true"
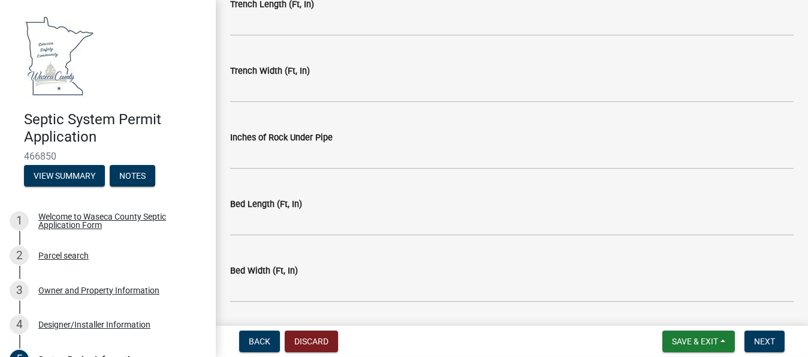
scroll to position [2358, 0]
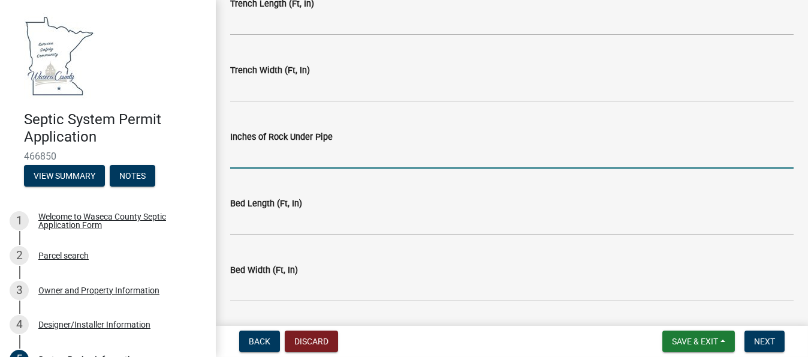
click at [282, 159] on input "text" at bounding box center [511, 156] width 563 height 25
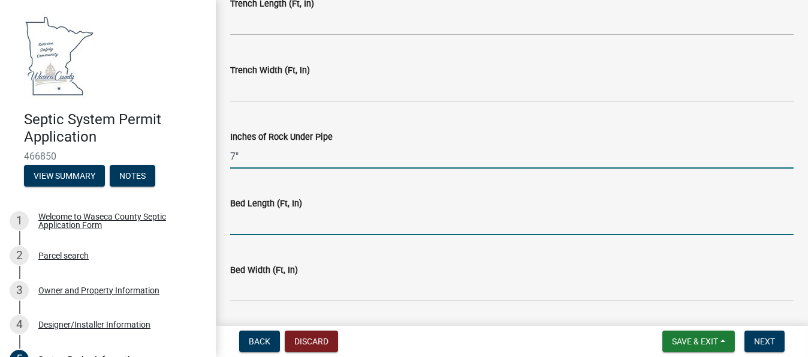
type input "7"
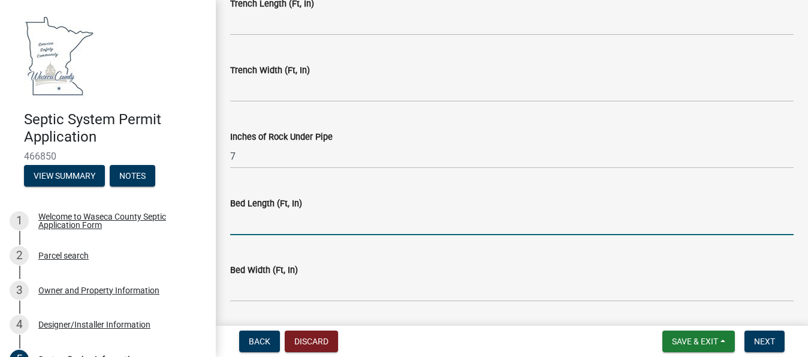
click at [255, 223] on input "text" at bounding box center [511, 222] width 563 height 25
click at [308, 221] on input "38"" at bounding box center [511, 222] width 563 height 25
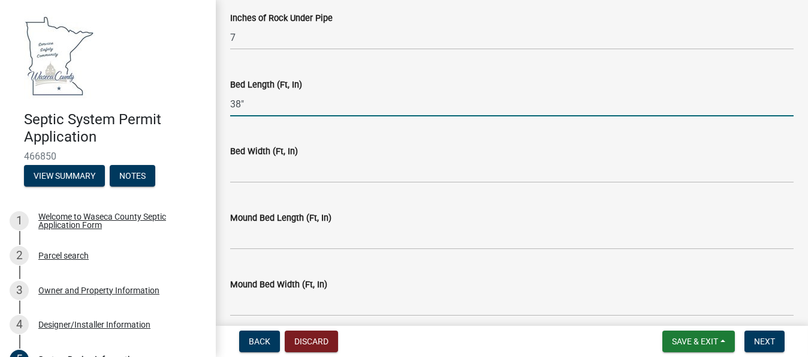
scroll to position [2477, 0]
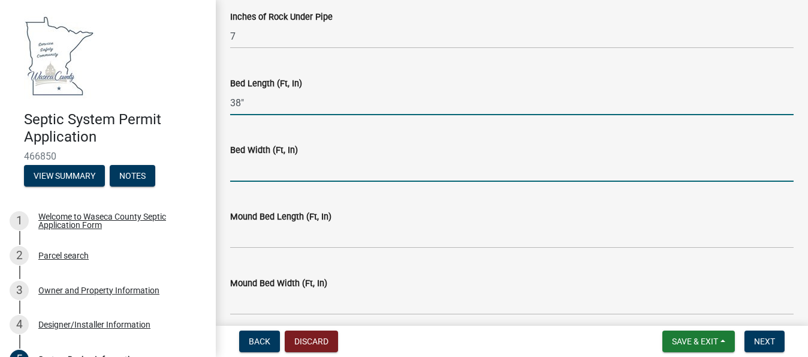
type input "38"
click at [252, 165] on input "text" at bounding box center [511, 169] width 563 height 25
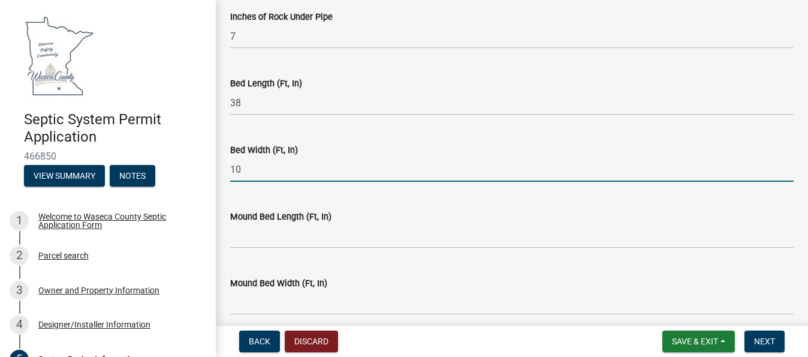
type input "10'"
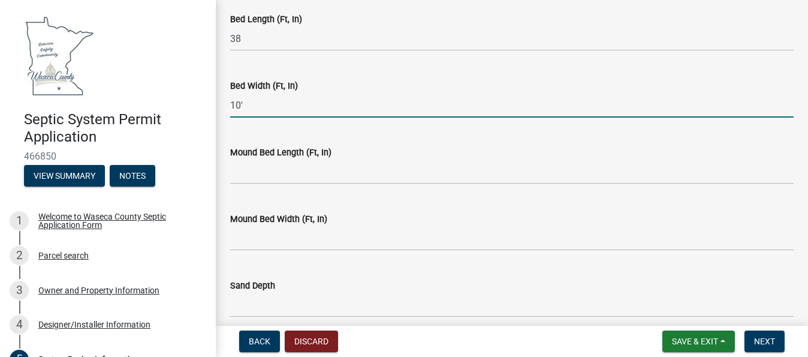
scroll to position [2557, 0]
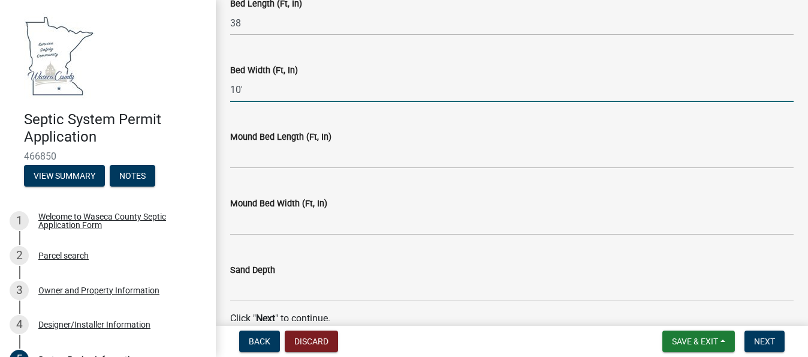
drag, startPoint x: 251, startPoint y: 89, endPoint x: 221, endPoint y: 92, distance: 30.1
click at [221, 92] on div "Bed Width (Ft, In) 10'" at bounding box center [511, 74] width 581 height 56
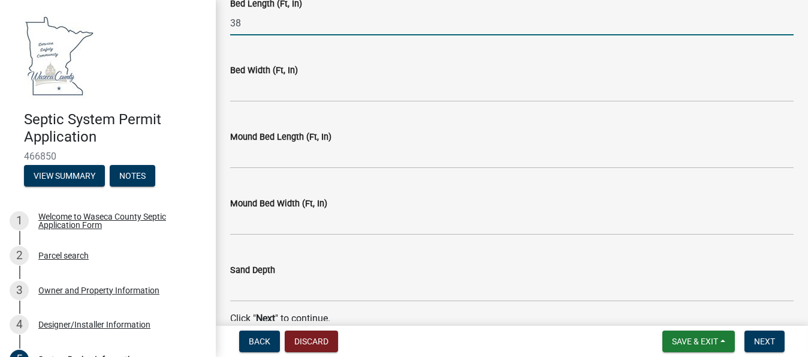
drag, startPoint x: 297, startPoint y: 25, endPoint x: 230, endPoint y: 23, distance: 67.2
click at [230, 23] on input "38" at bounding box center [511, 23] width 563 height 25
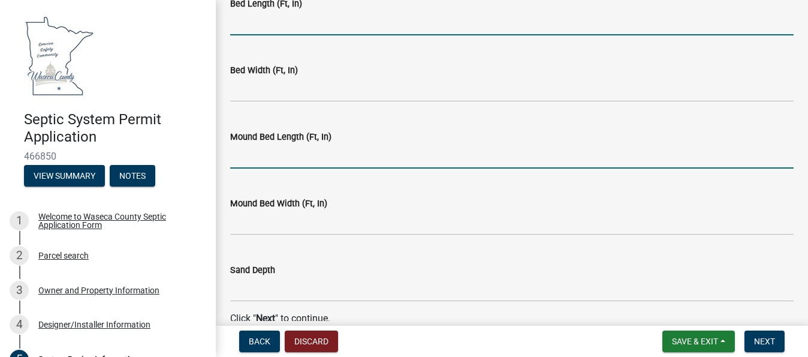
click at [268, 162] on input "text" at bounding box center [511, 156] width 563 height 25
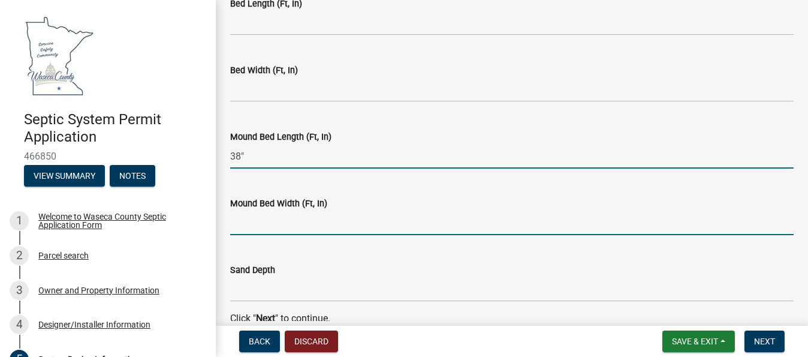
type input "38"
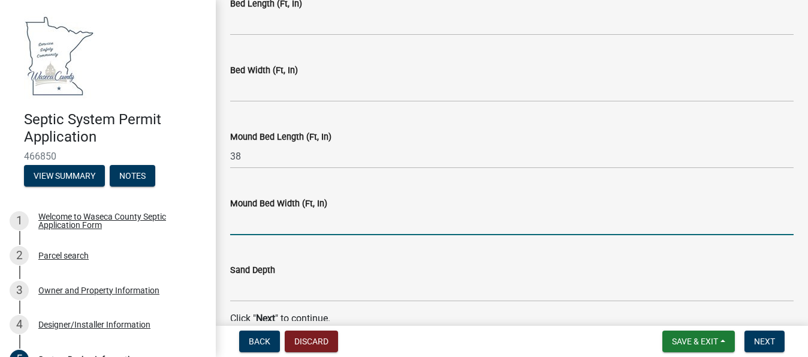
click at [265, 221] on input "text" at bounding box center [511, 222] width 563 height 25
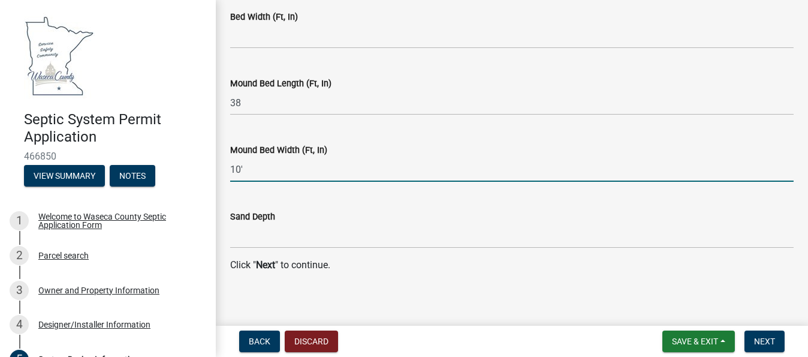
scroll to position [2618, 0]
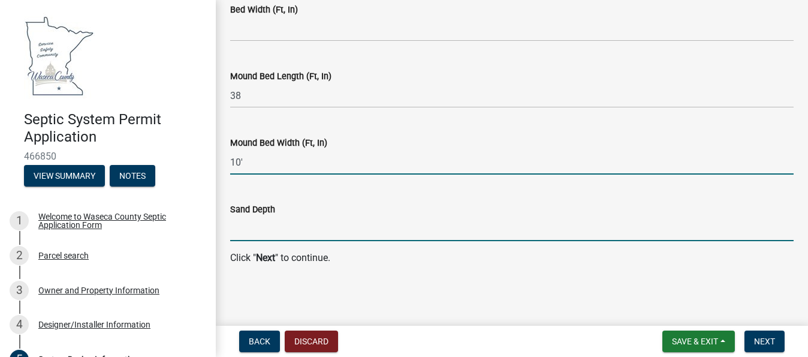
type input "10"
click at [261, 229] on input "Sand Depth" at bounding box center [511, 228] width 563 height 25
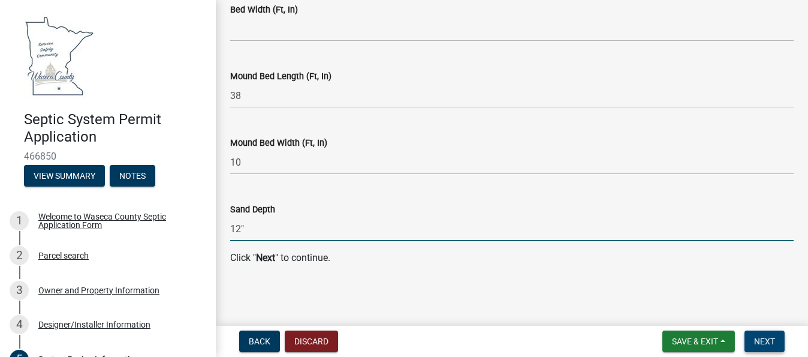
type input "12""
click at [756, 337] on span "Next" at bounding box center [764, 341] width 21 height 10
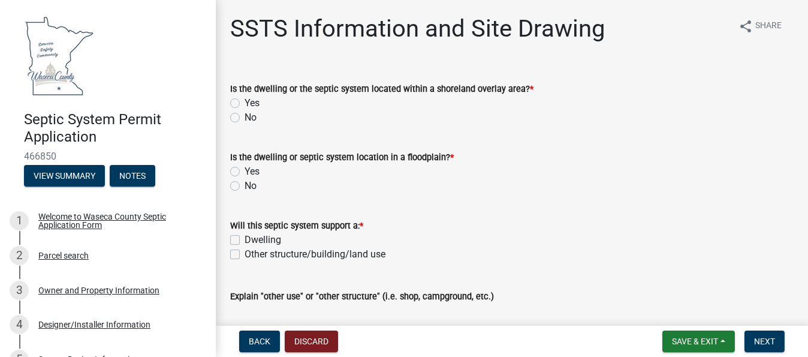
click at [245, 117] on label "No" at bounding box center [251, 117] width 12 height 14
click at [245, 117] on input "No" at bounding box center [249, 114] width 8 height 8
radio input "true"
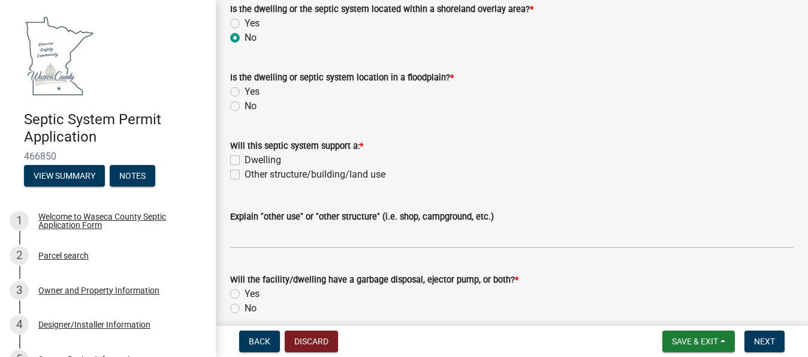
click at [245, 106] on label "No" at bounding box center [251, 106] width 12 height 14
click at [245, 106] on input "No" at bounding box center [249, 103] width 8 height 8
radio input "true"
click at [245, 159] on label "Dwelling" at bounding box center [263, 160] width 37 height 14
click at [245, 159] on input "Dwelling" at bounding box center [249, 157] width 8 height 8
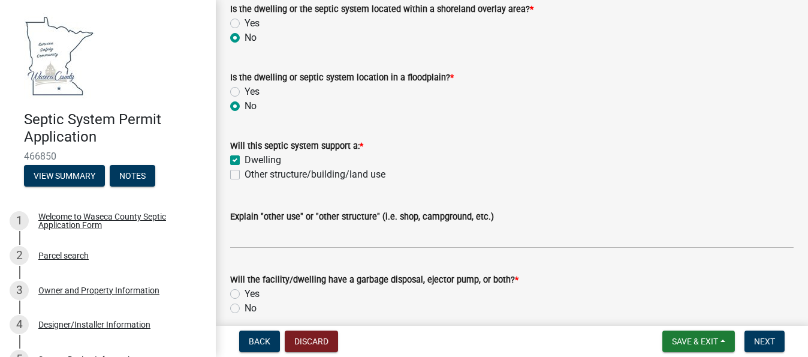
checkbox input "true"
checkbox input "false"
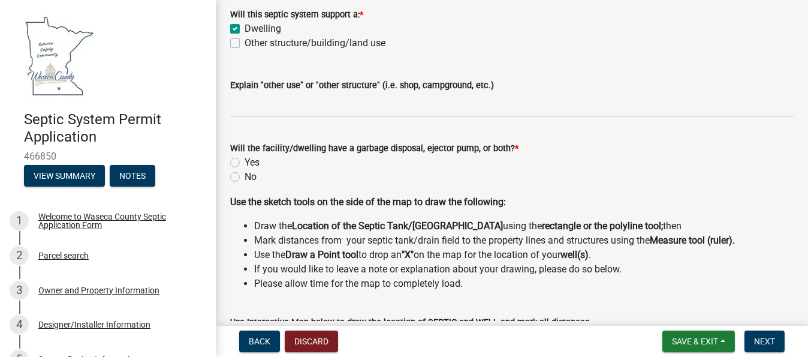
scroll to position [240, 0]
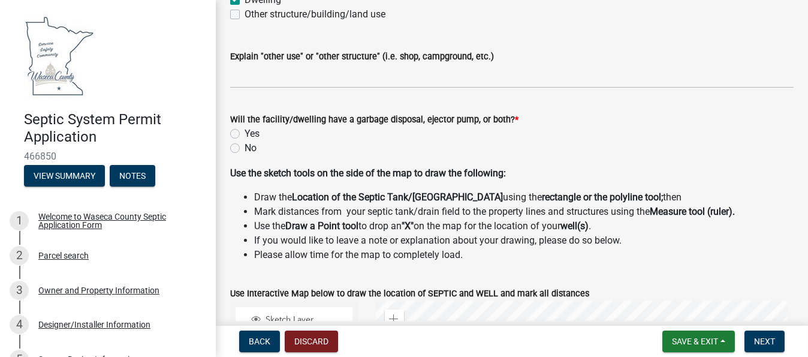
click at [245, 147] on label "No" at bounding box center [251, 148] width 12 height 14
click at [245, 147] on input "No" at bounding box center [249, 145] width 8 height 8
radio input "true"
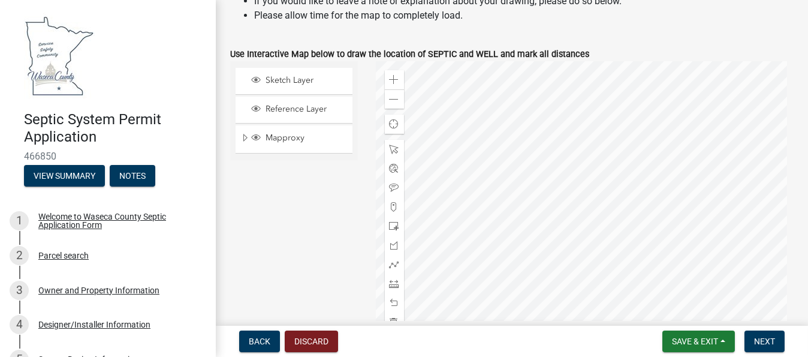
scroll to position [480, 0]
click at [302, 76] on span "Sketch Layer" at bounding box center [306, 79] width 86 height 11
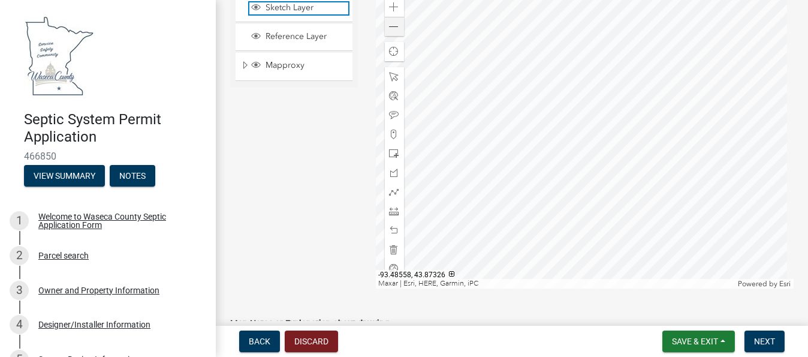
scroll to position [559, 0]
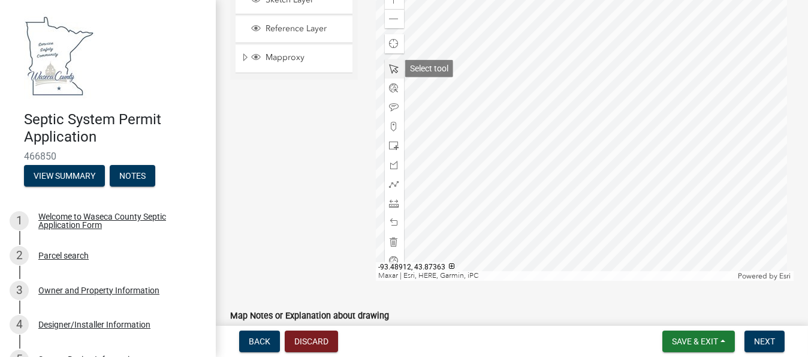
click at [393, 73] on span at bounding box center [395, 69] width 10 height 10
click at [393, 106] on span at bounding box center [395, 108] width 10 height 10
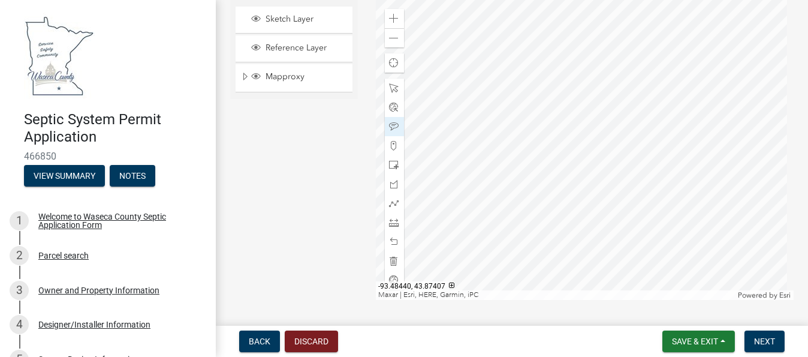
click at [581, 68] on div at bounding box center [585, 150] width 418 height 300
click at [756, 337] on span "Next" at bounding box center [764, 341] width 21 height 10
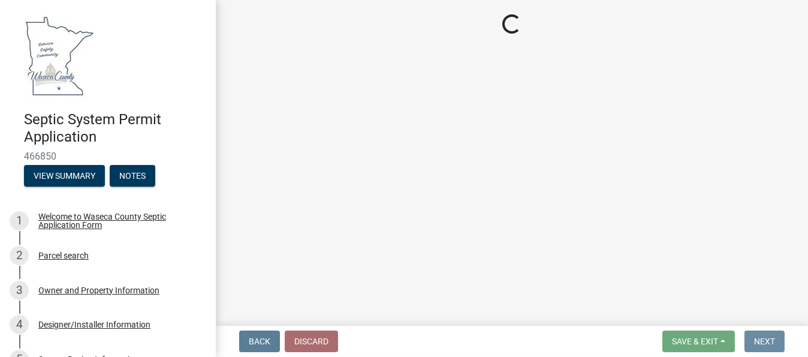
scroll to position [0, 0]
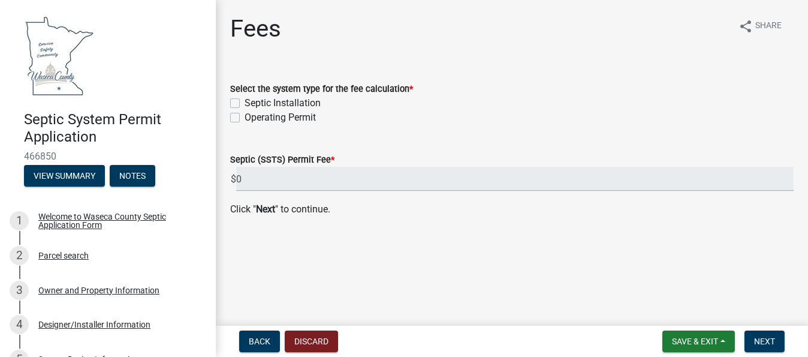
click at [245, 104] on label "Septic Installation" at bounding box center [283, 103] width 76 height 14
click at [245, 104] on input "Septic Installation" at bounding box center [249, 100] width 8 height 8
checkbox input "true"
checkbox input "false"
click at [762, 343] on span "Next" at bounding box center [764, 341] width 21 height 10
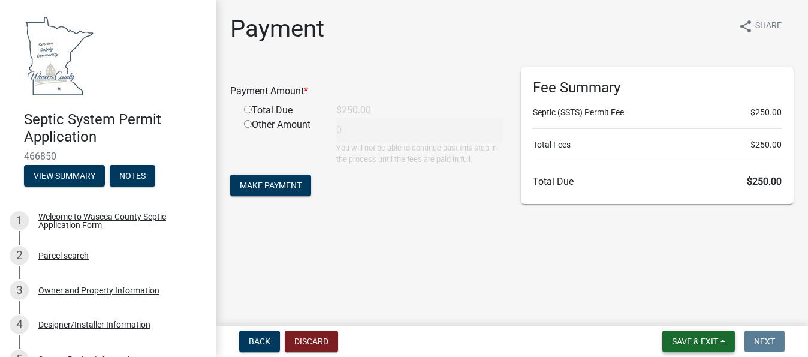
click at [673, 345] on span "Save & Exit" at bounding box center [695, 341] width 46 height 10
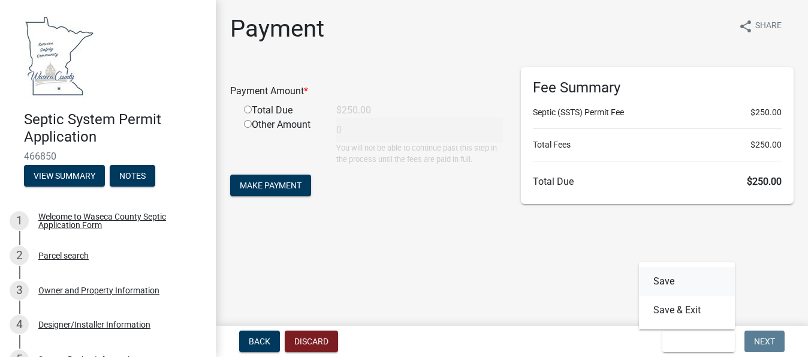
click at [665, 281] on button "Save" at bounding box center [687, 281] width 96 height 29
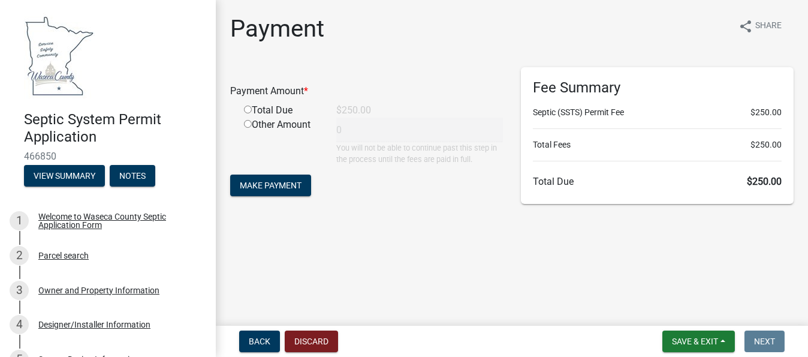
click at [465, 46] on div "Payment share Share" at bounding box center [511, 33] width 563 height 38
click at [273, 110] on div "Total Due" at bounding box center [281, 110] width 92 height 14
click at [276, 184] on span "Make Payment" at bounding box center [271, 185] width 62 height 10
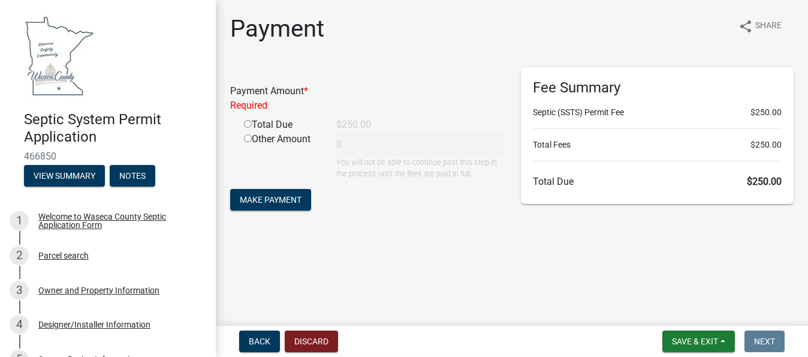
click at [245, 126] on input "radio" at bounding box center [248, 124] width 8 height 8
radio input "true"
type input "250"
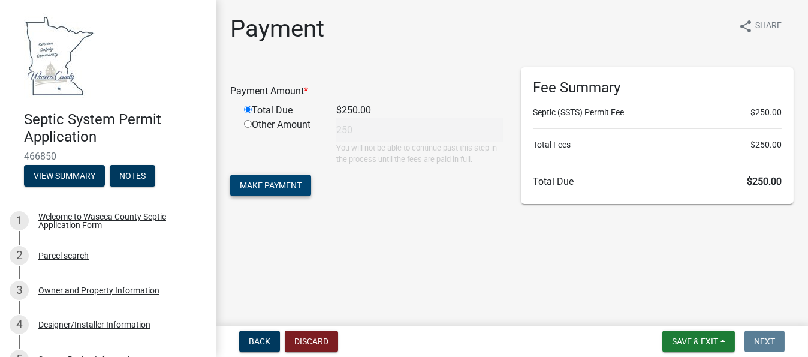
click at [288, 190] on button "Make Payment" at bounding box center [270, 185] width 81 height 22
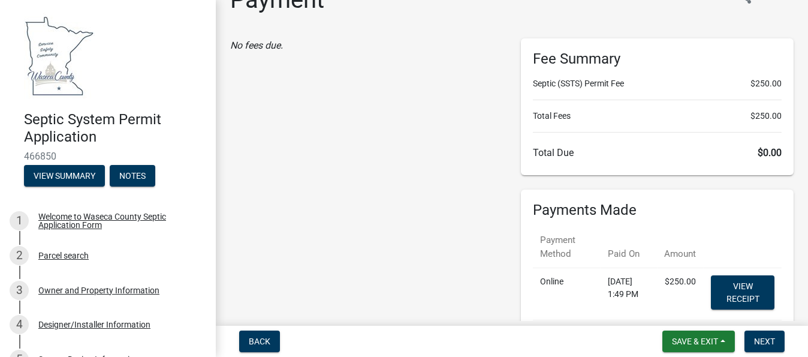
scroll to position [120, 0]
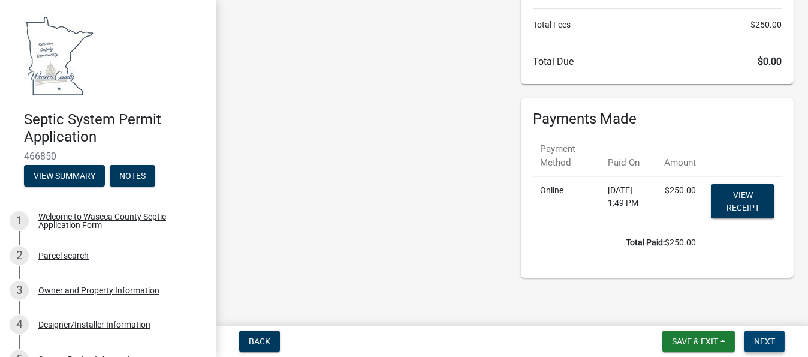
click at [770, 342] on span "Next" at bounding box center [764, 341] width 21 height 10
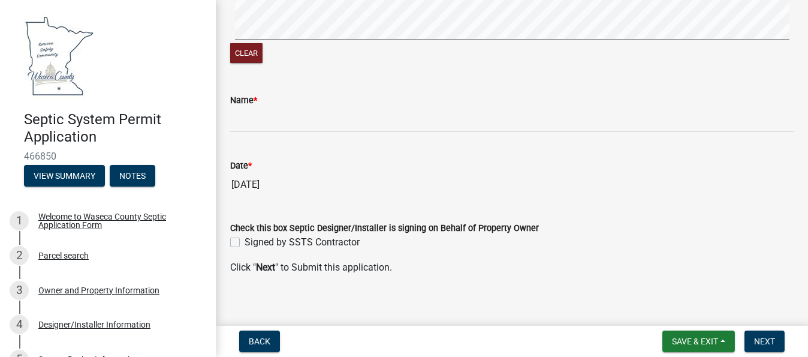
scroll to position [584, 0]
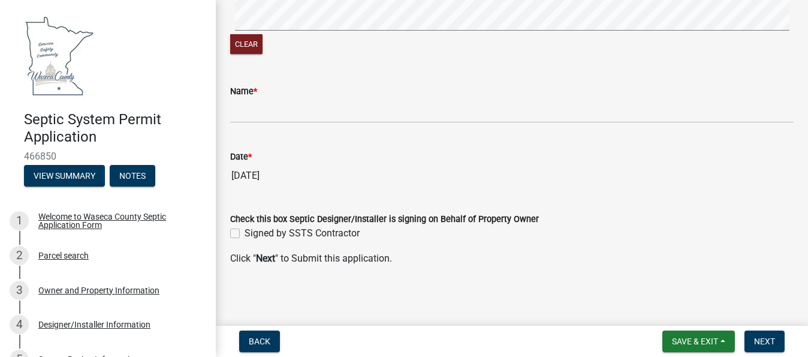
click at [245, 232] on label "Signed by SSTS Contractor" at bounding box center [302, 233] width 115 height 14
click at [245, 232] on input "Signed by SSTS Contractor" at bounding box center [249, 230] width 8 height 8
checkbox input "true"
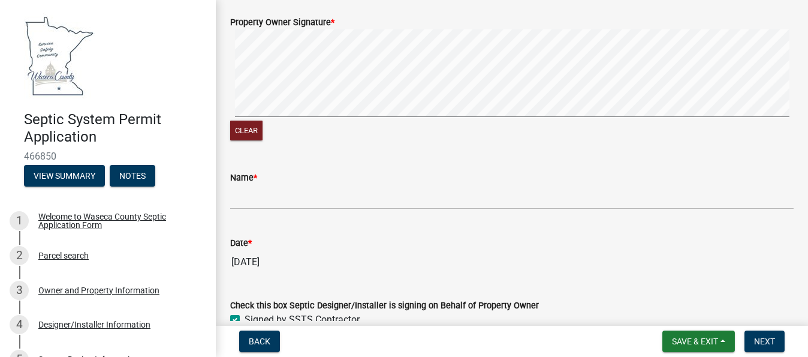
scroll to position [544, 0]
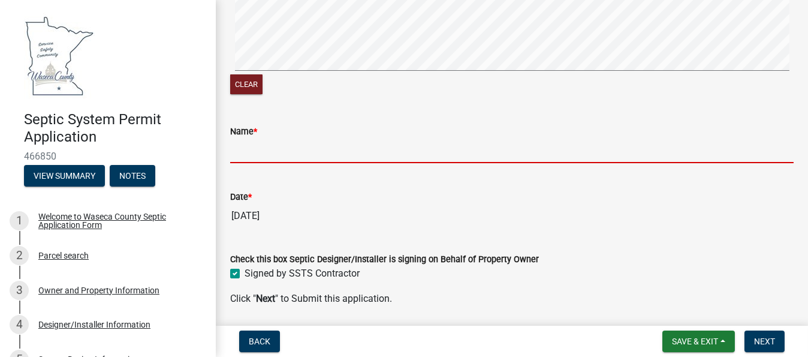
click at [267, 148] on input "Name *" at bounding box center [511, 150] width 563 height 25
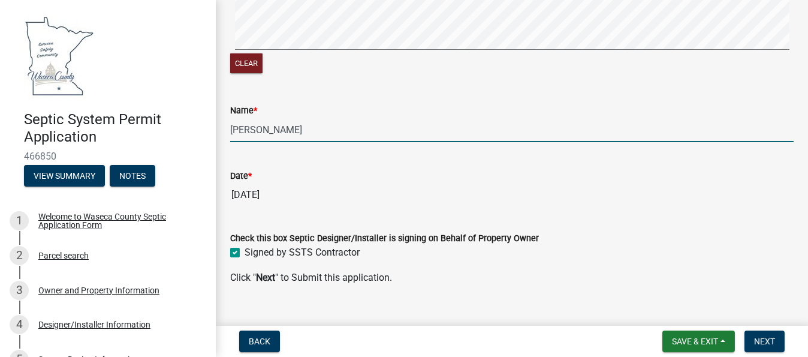
scroll to position [584, 0]
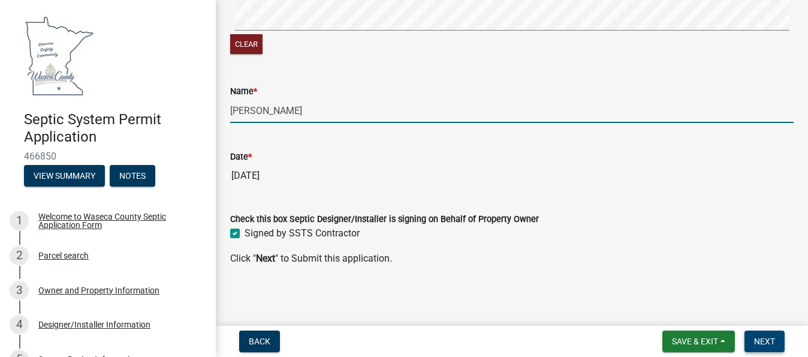
type input "[PERSON_NAME]"
click at [755, 341] on span "Next" at bounding box center [764, 341] width 21 height 10
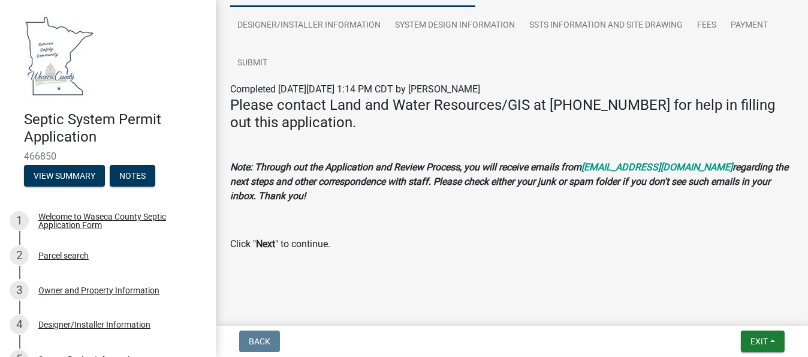
scroll to position [0, 0]
